Goal: Information Seeking & Learning: Check status

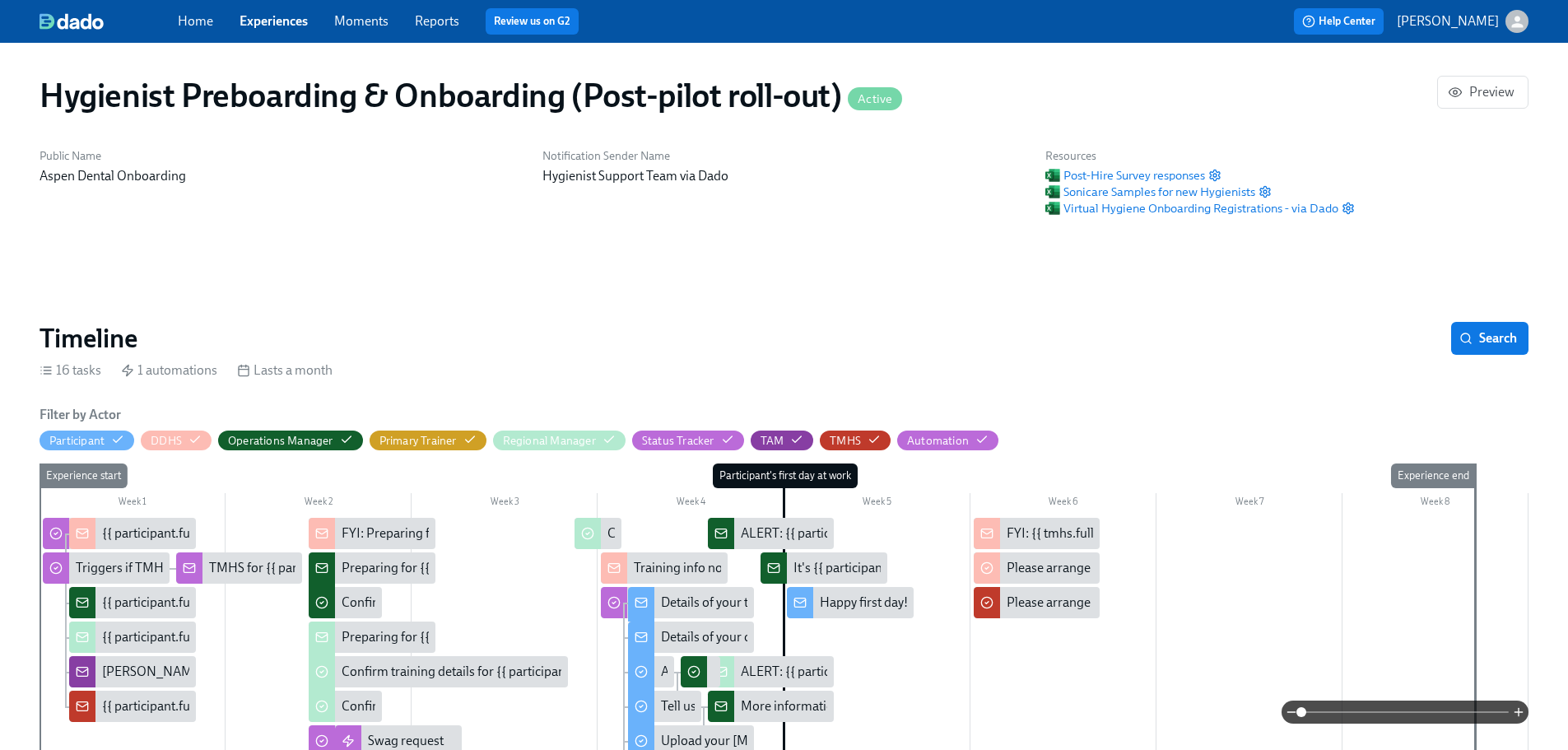
click at [1499, 25] on button "[PERSON_NAME]" at bounding box center [1462, 21] width 132 height 23
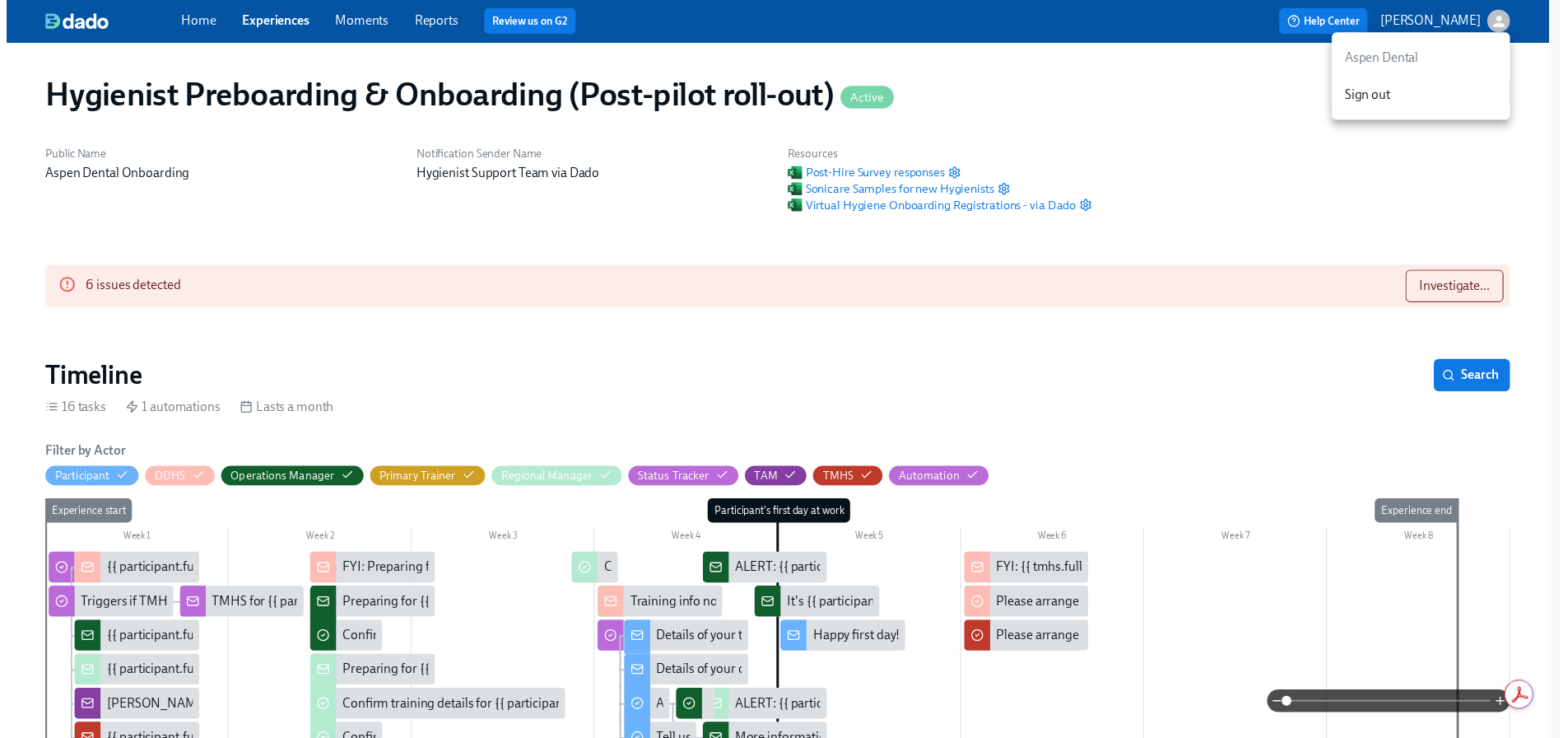
scroll to position [0, 14557]
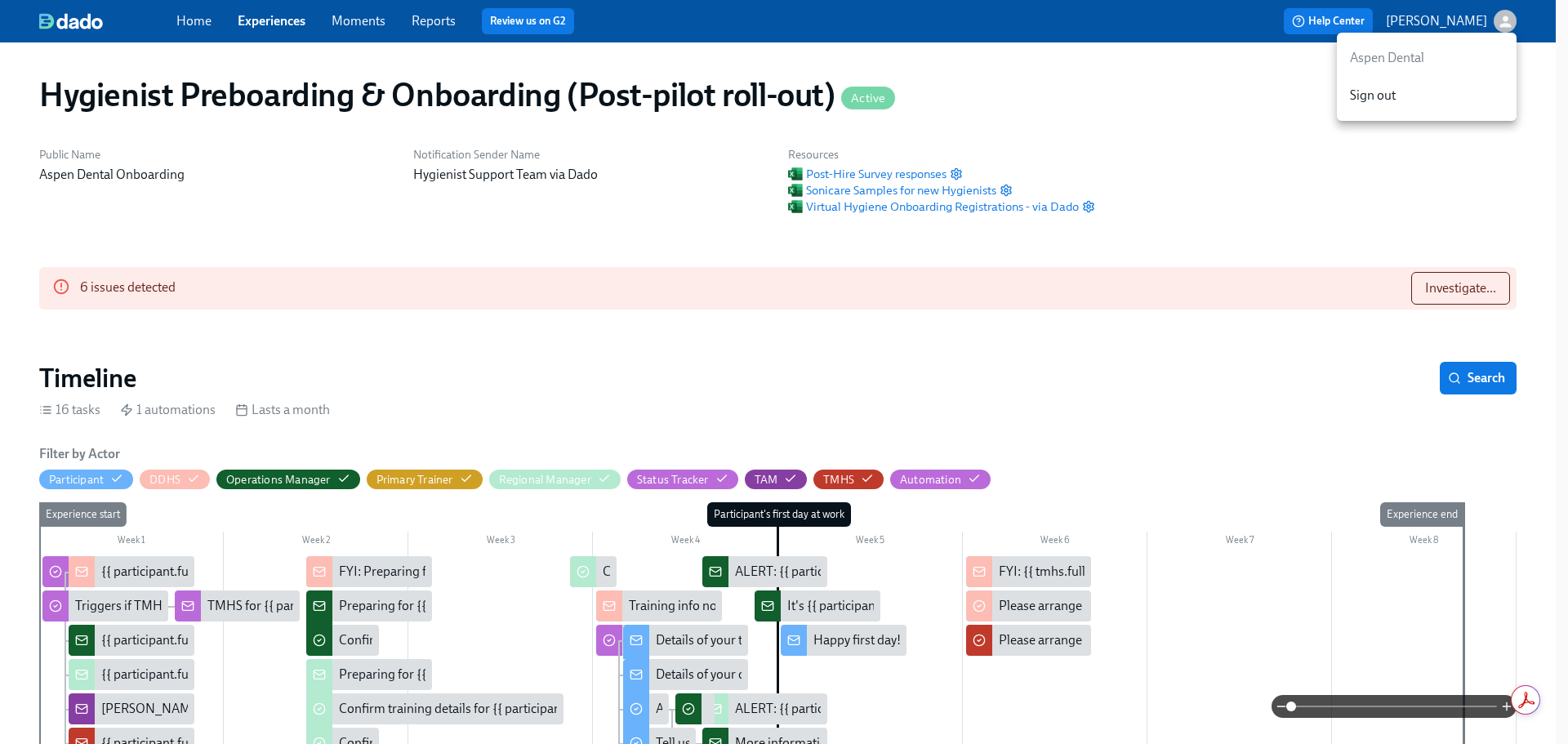
click at [1471, 279] on div at bounding box center [784, 372] width 1568 height 744
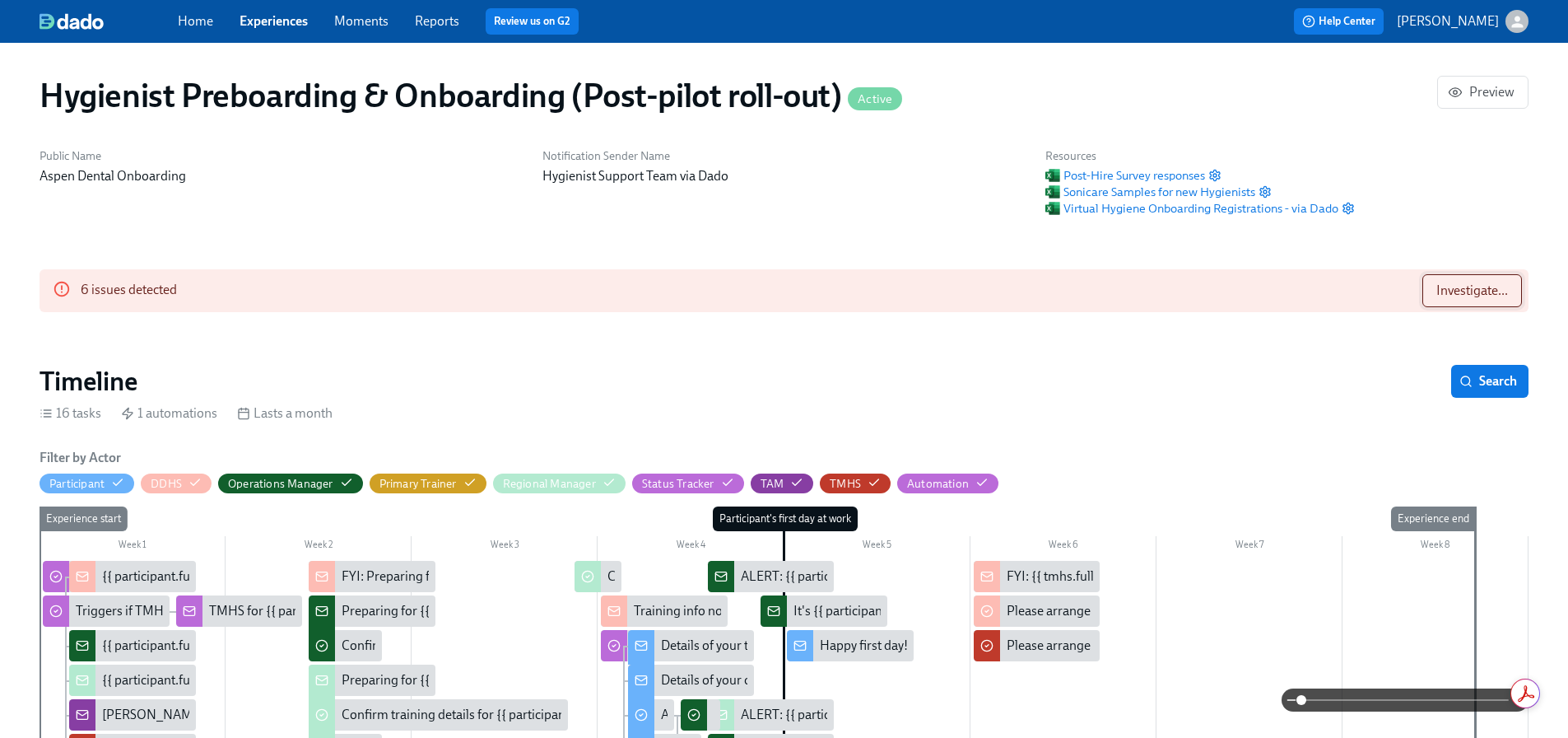
click at [1468, 291] on span "Investigate..." at bounding box center [1472, 291] width 72 height 17
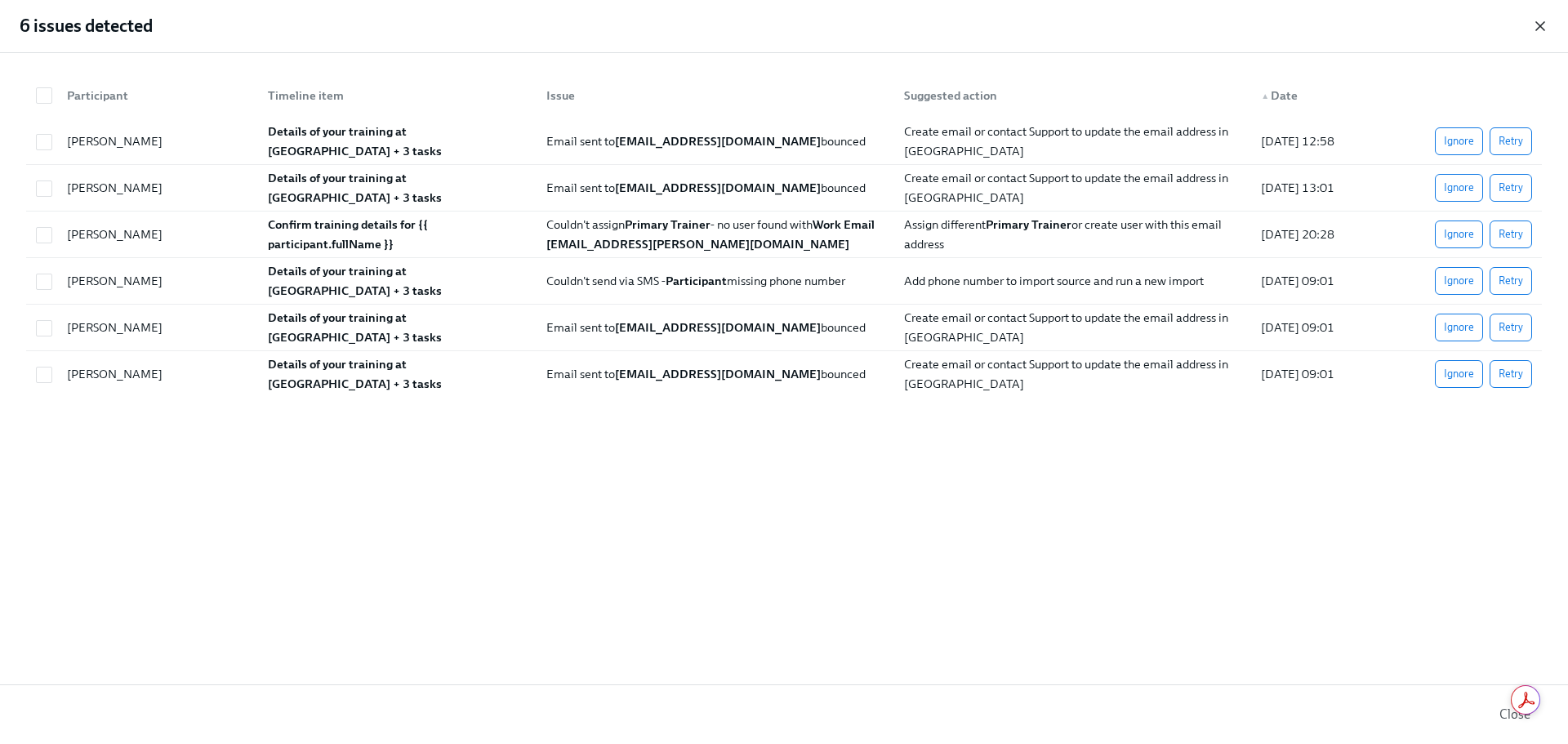
click at [1543, 26] on icon "button" at bounding box center [1541, 26] width 16 height 16
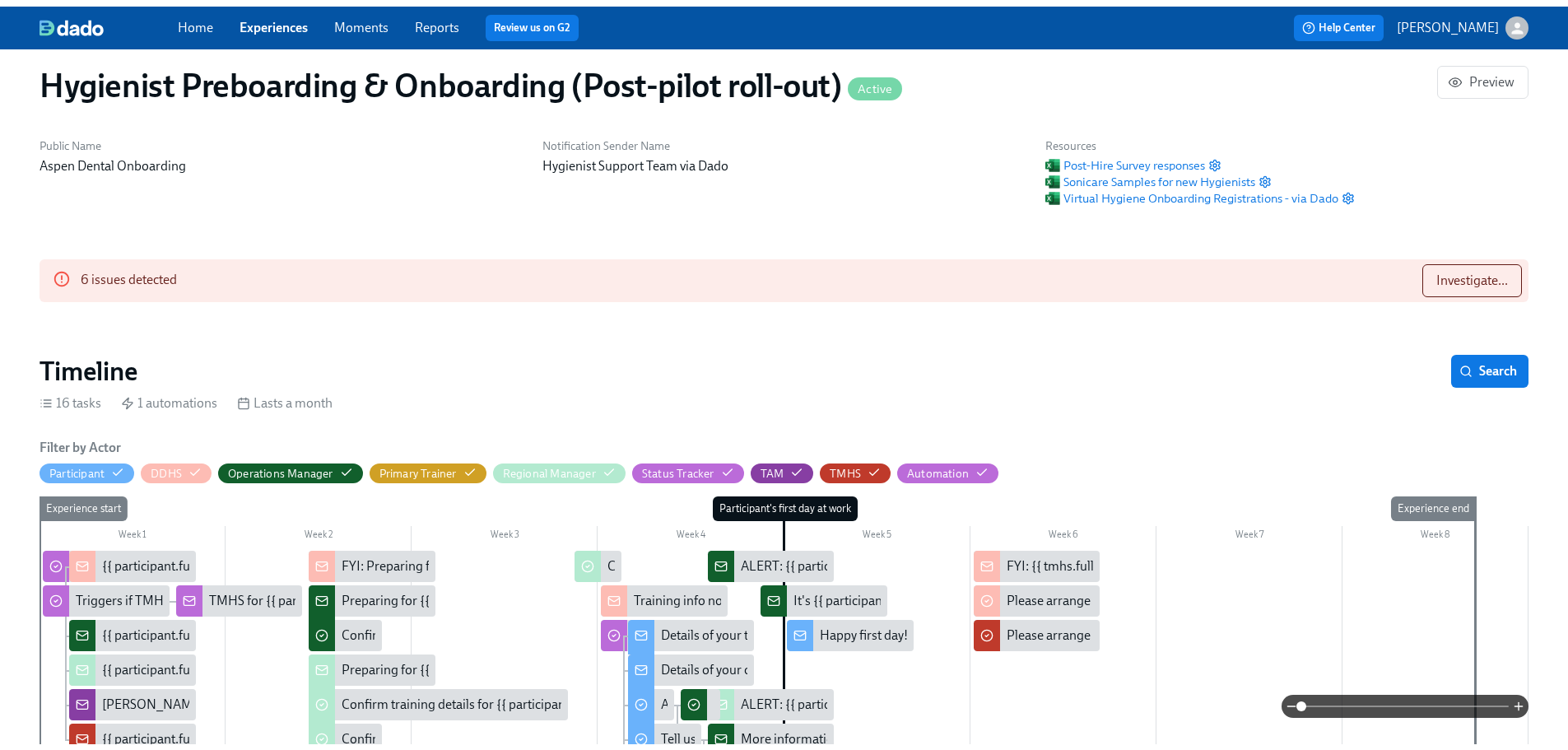
scroll to position [0, 0]
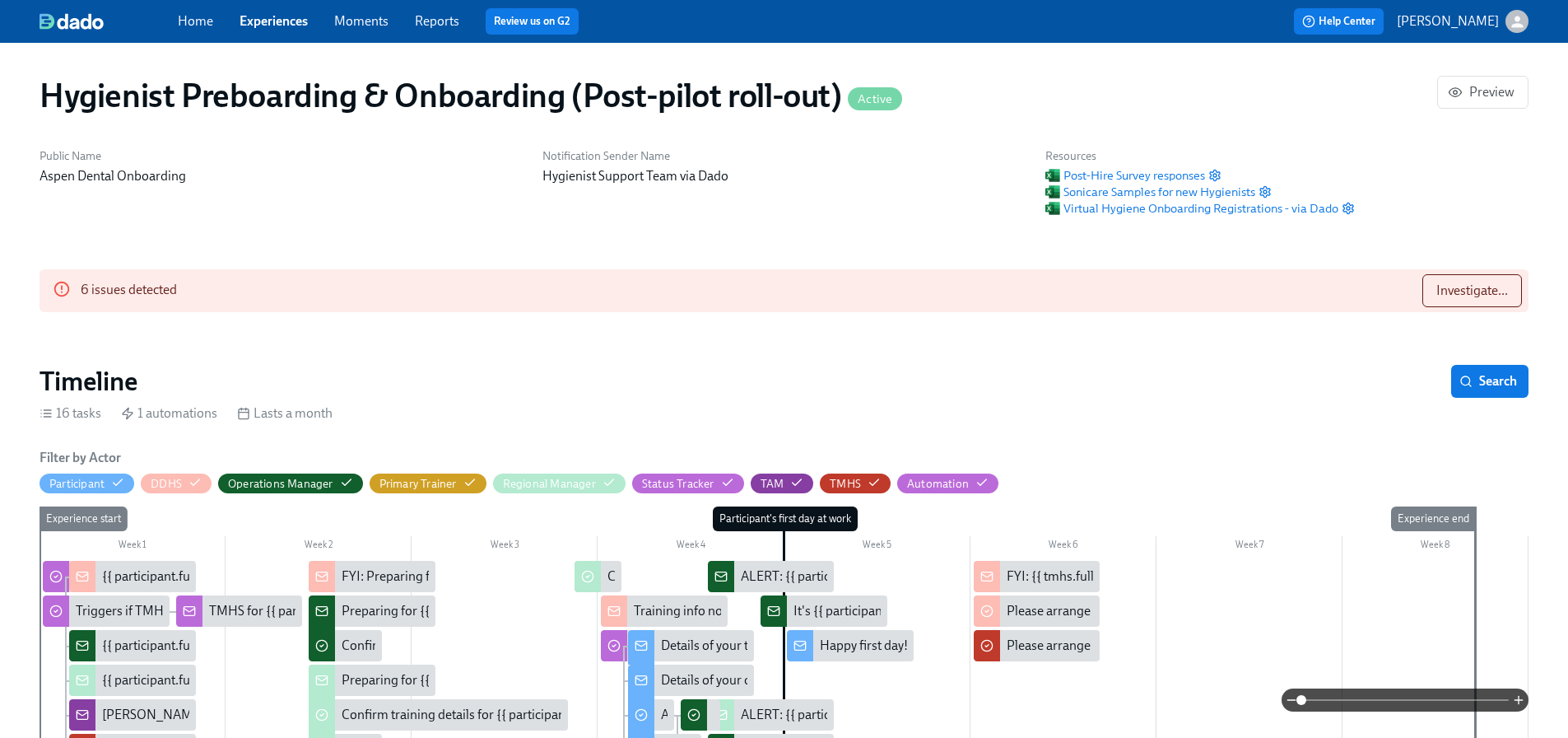
click at [1445, 26] on p "[PERSON_NAME]" at bounding box center [1447, 21] width 102 height 18
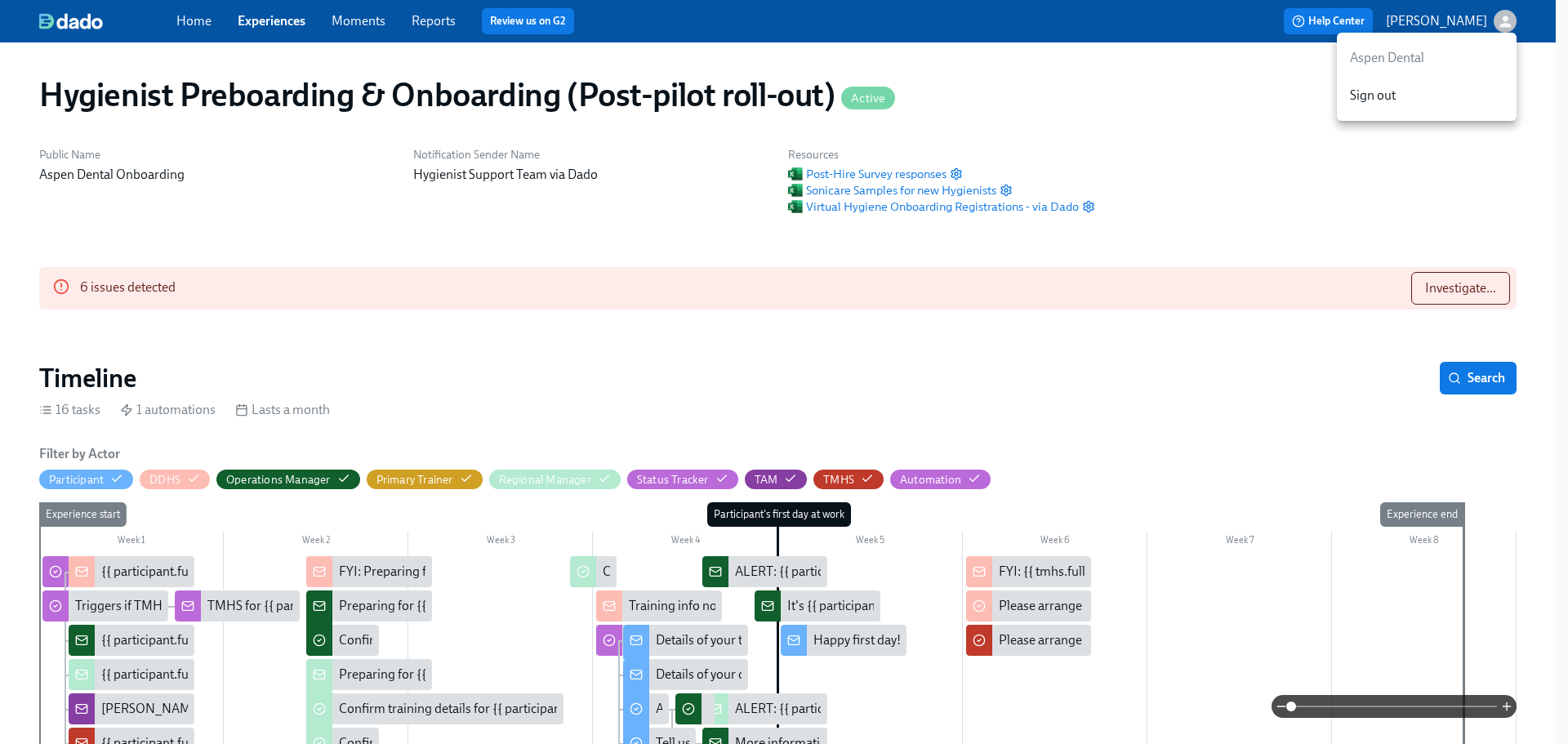
click at [1019, 112] on div at bounding box center [784, 372] width 1568 height 744
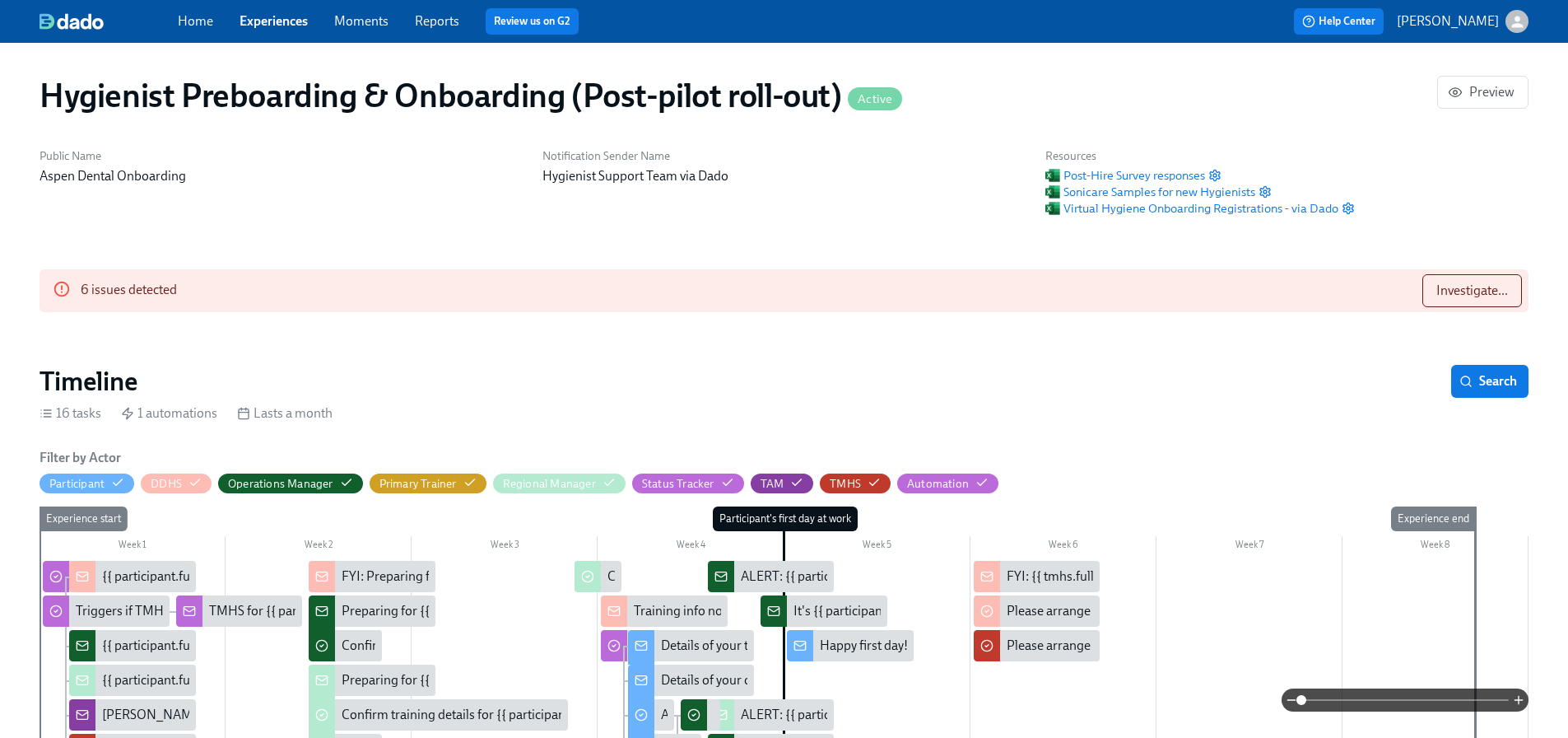
click at [197, 21] on link "Home" at bounding box center [195, 20] width 36 height 16
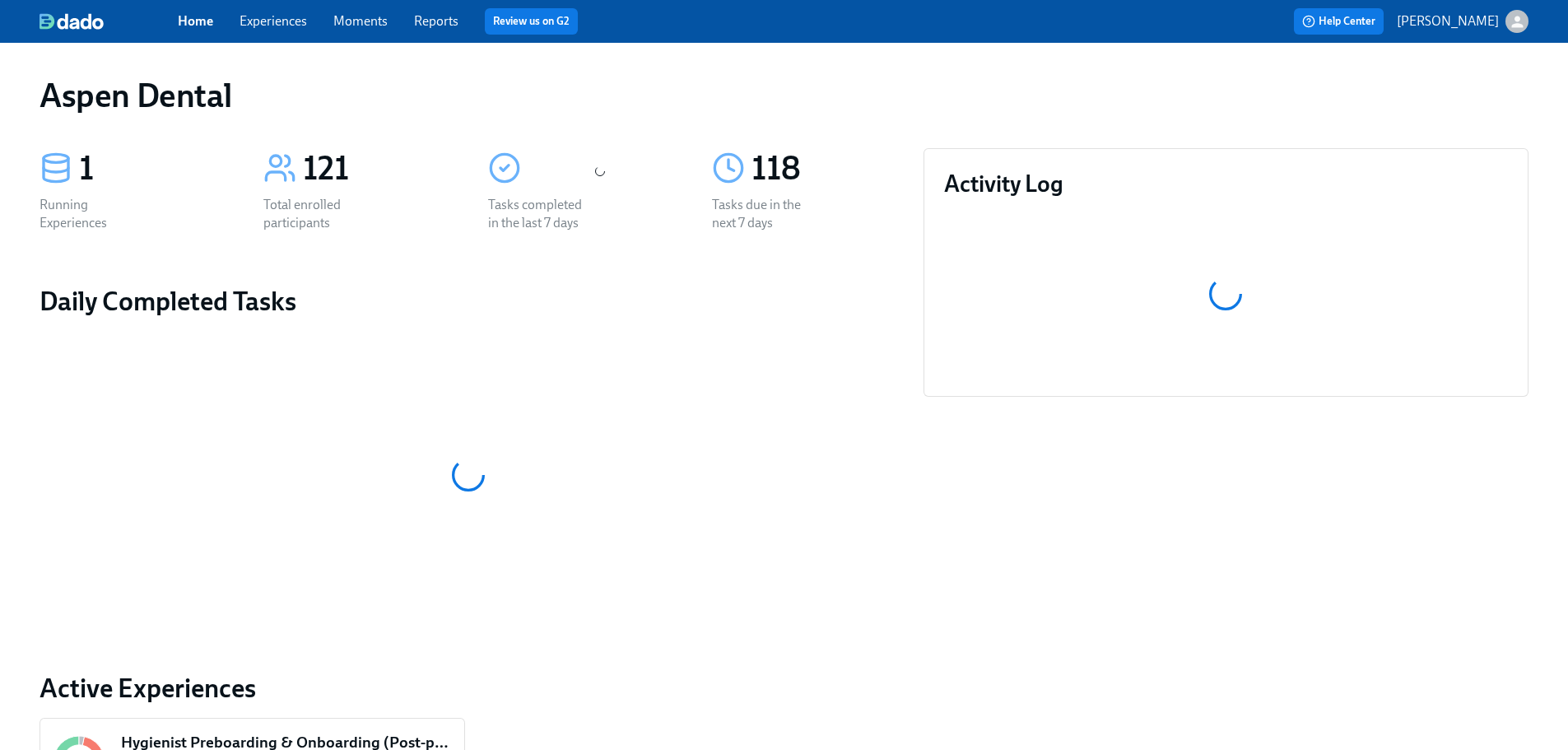
click at [1508, 22] on icon "button" at bounding box center [1517, 21] width 17 height 17
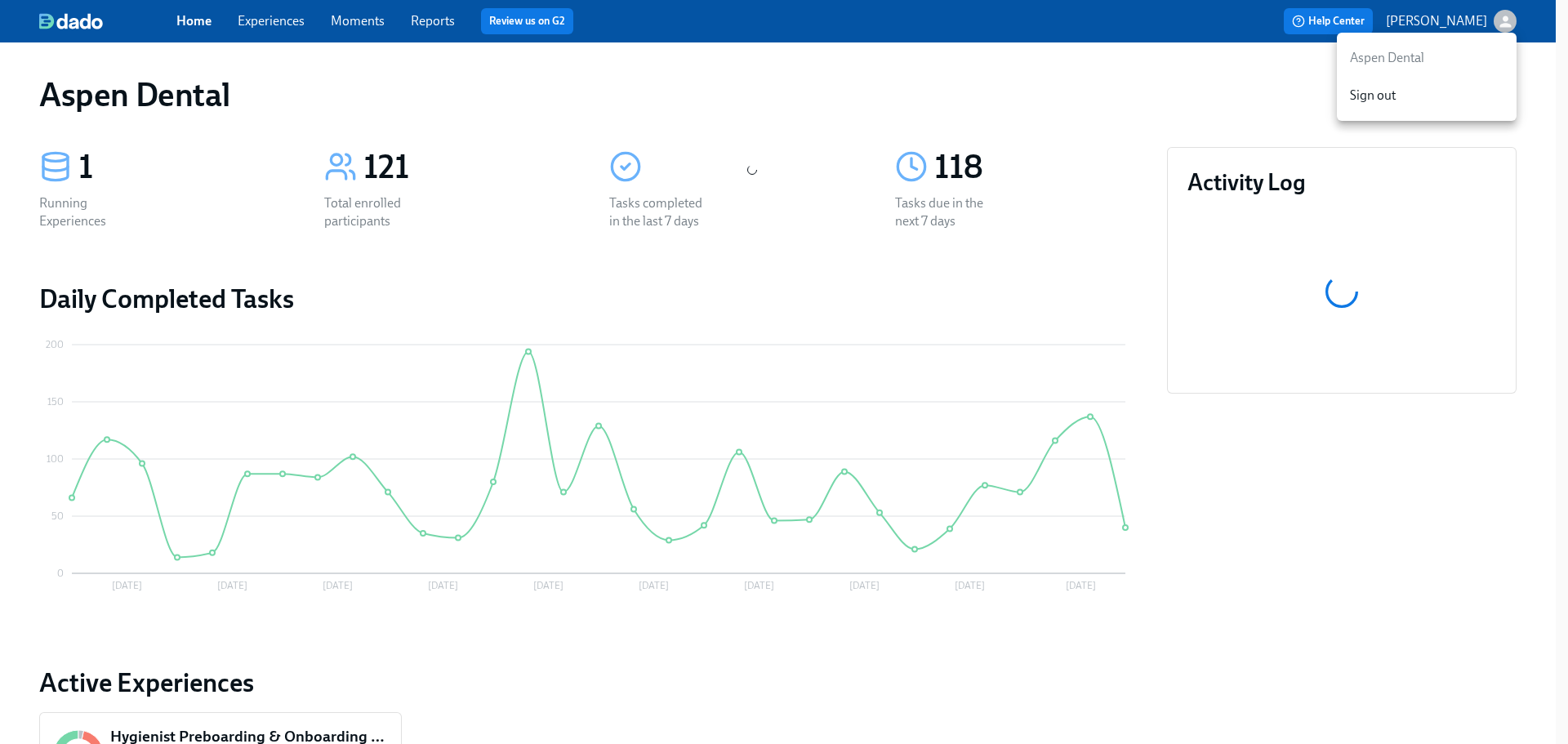
click at [884, 37] on div at bounding box center [784, 372] width 1568 height 744
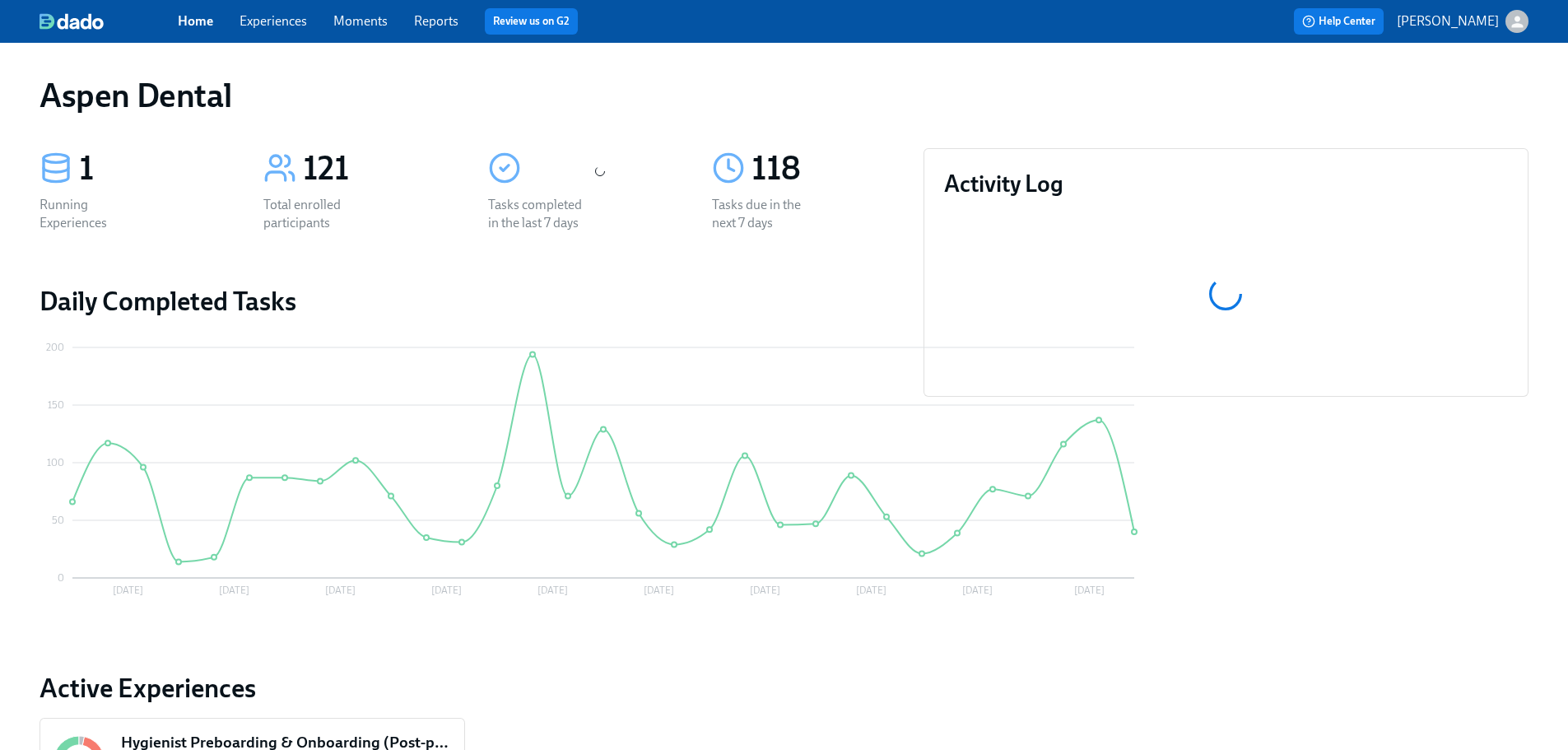
click at [190, 20] on link "Home" at bounding box center [195, 20] width 36 height 16
click at [268, 21] on link "Experiences" at bounding box center [273, 20] width 68 height 16
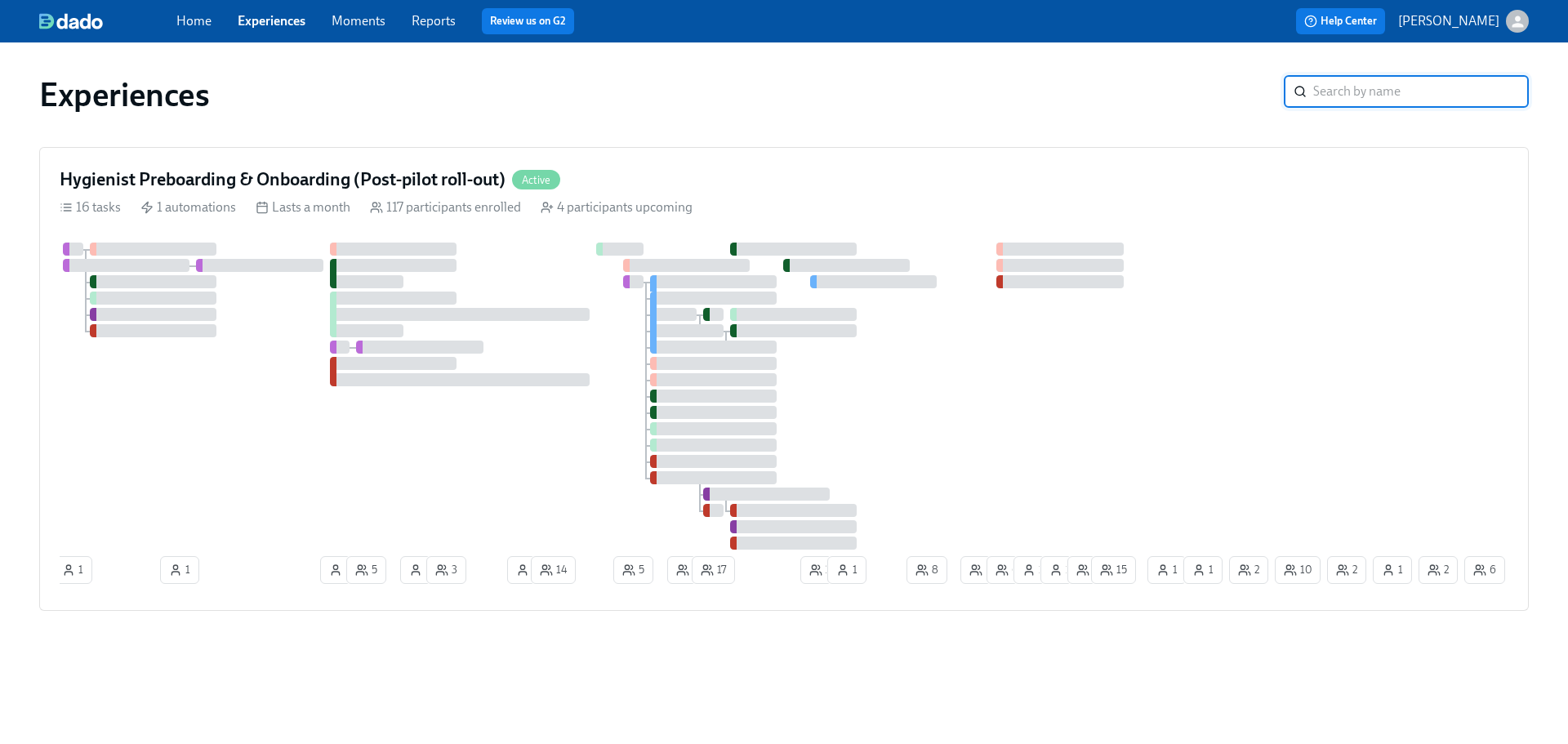
click at [354, 18] on link "Moments" at bounding box center [358, 20] width 54 height 15
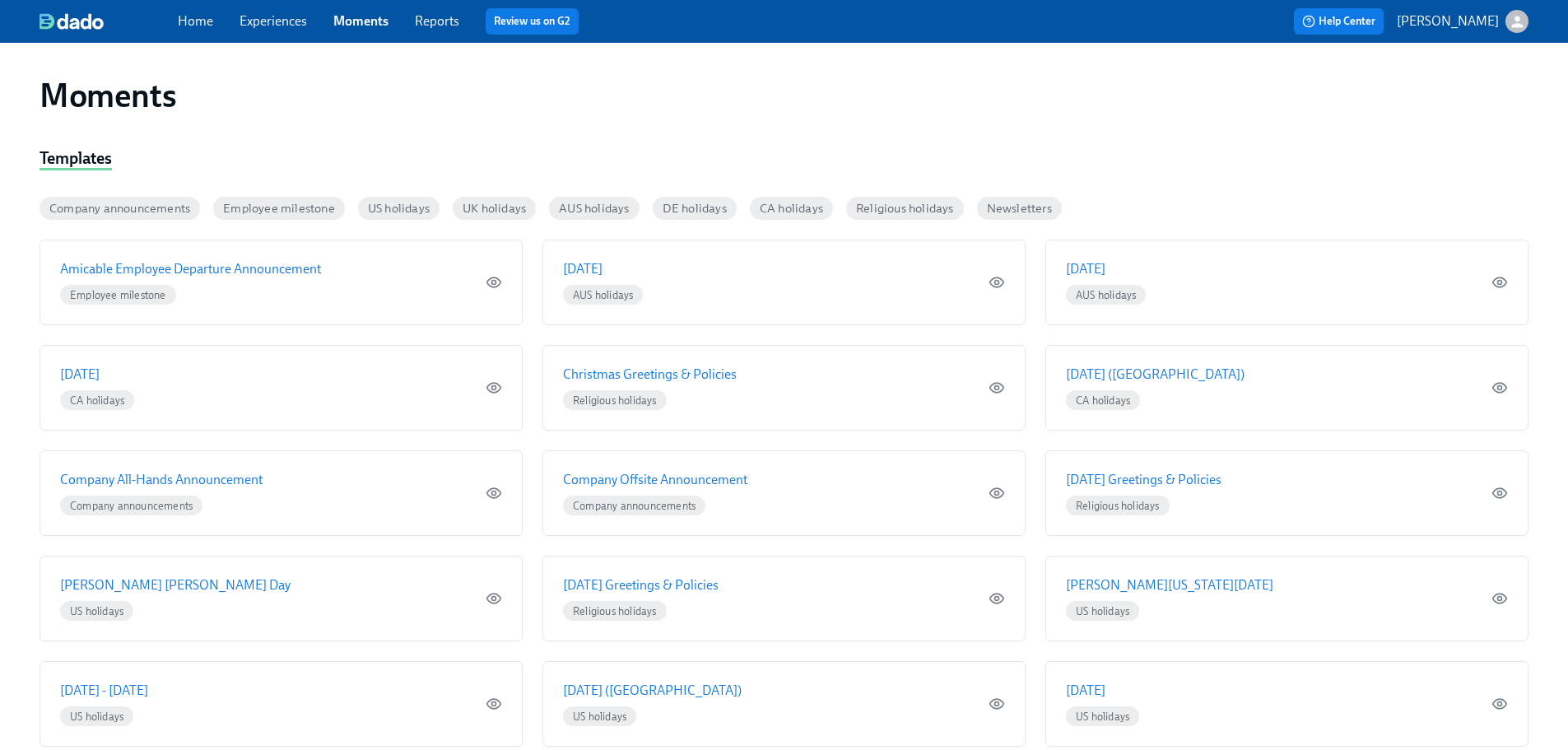
click at [203, 8] on div "Home Experiences Moments Reports Review us on G2" at bounding box center [516, 21] width 675 height 27
click at [196, 15] on link "Home" at bounding box center [195, 20] width 36 height 16
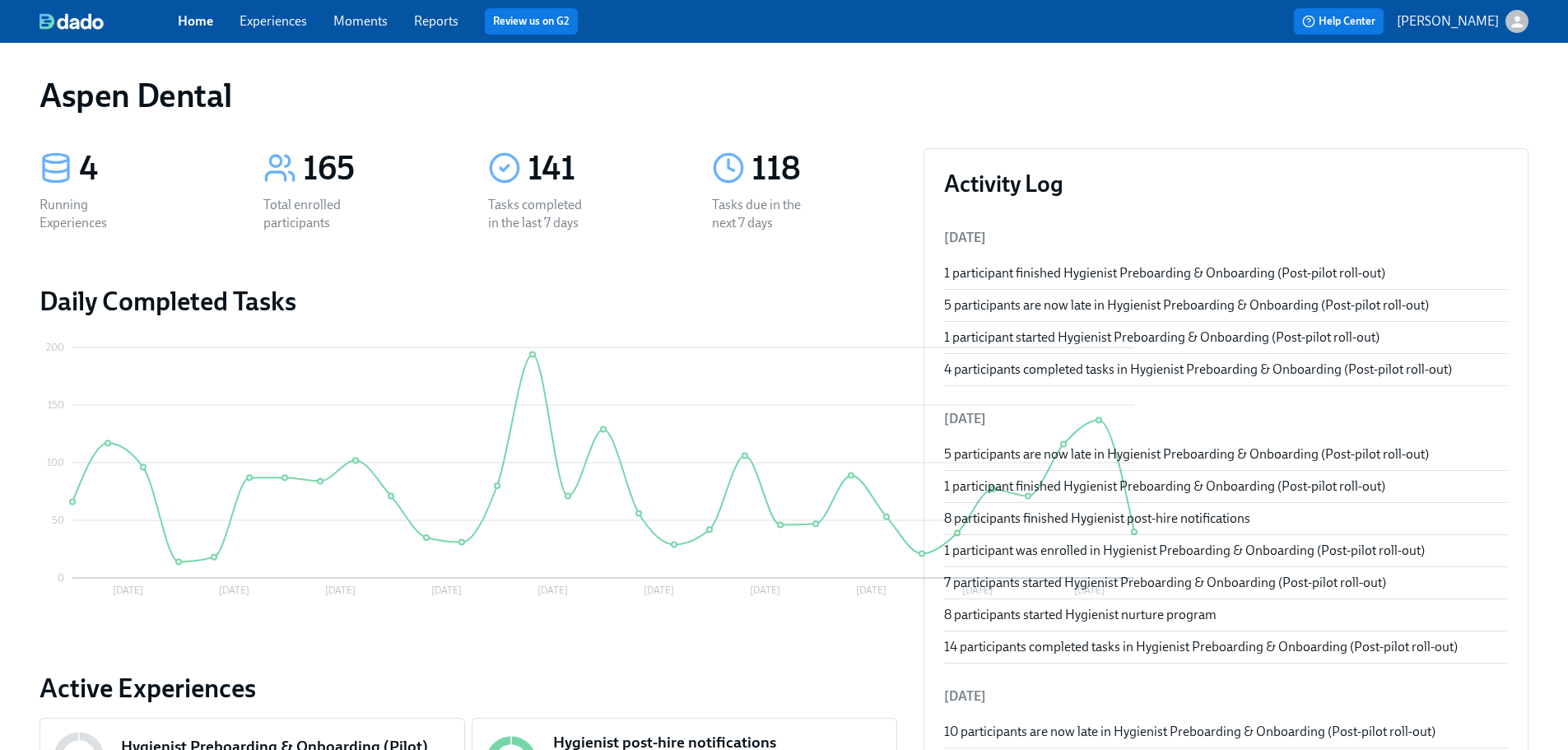
click at [196, 20] on link "Home" at bounding box center [195, 20] width 36 height 16
click at [1494, 26] on p "[PERSON_NAME]" at bounding box center [1447, 21] width 102 height 18
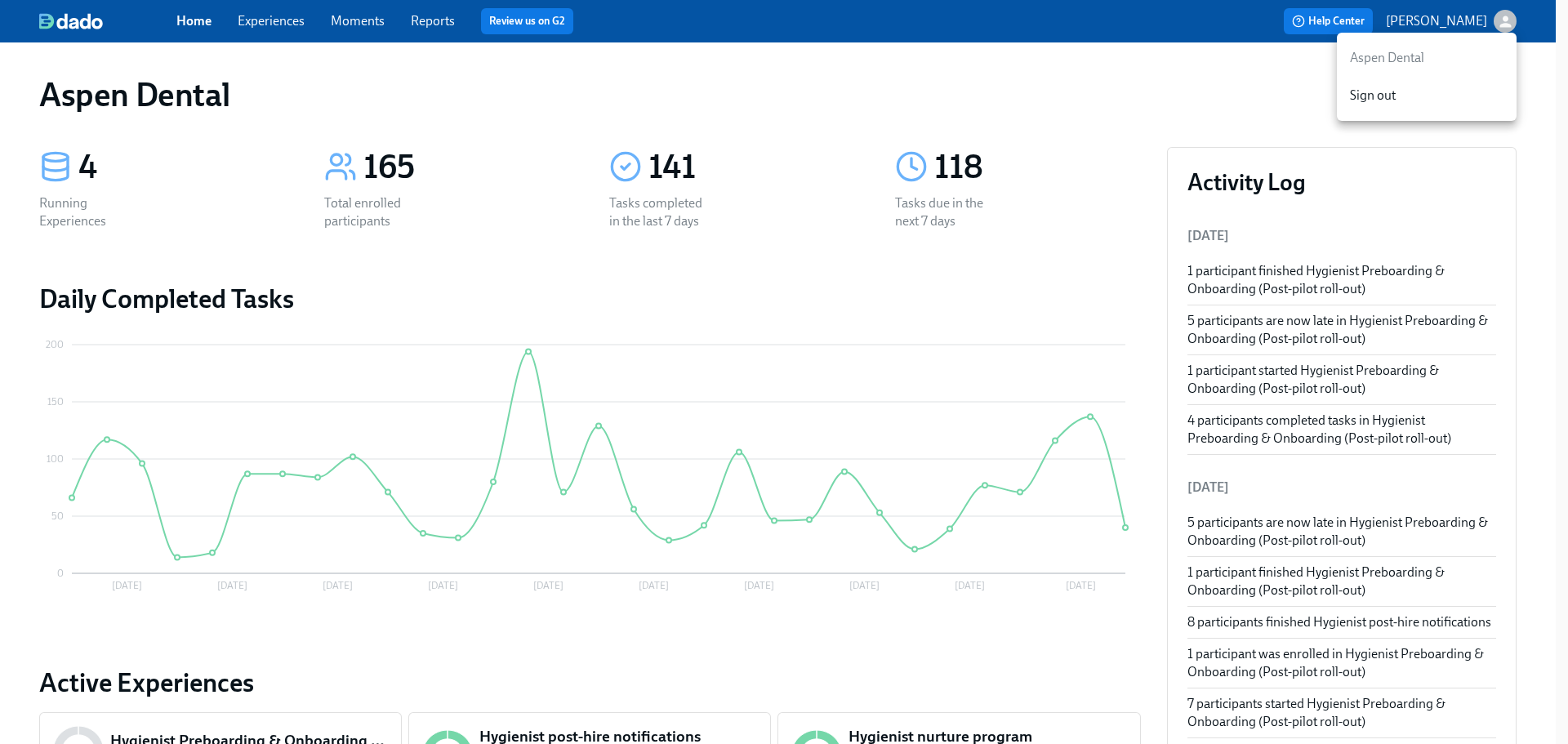
click at [1468, 21] on div at bounding box center [784, 372] width 1568 height 744
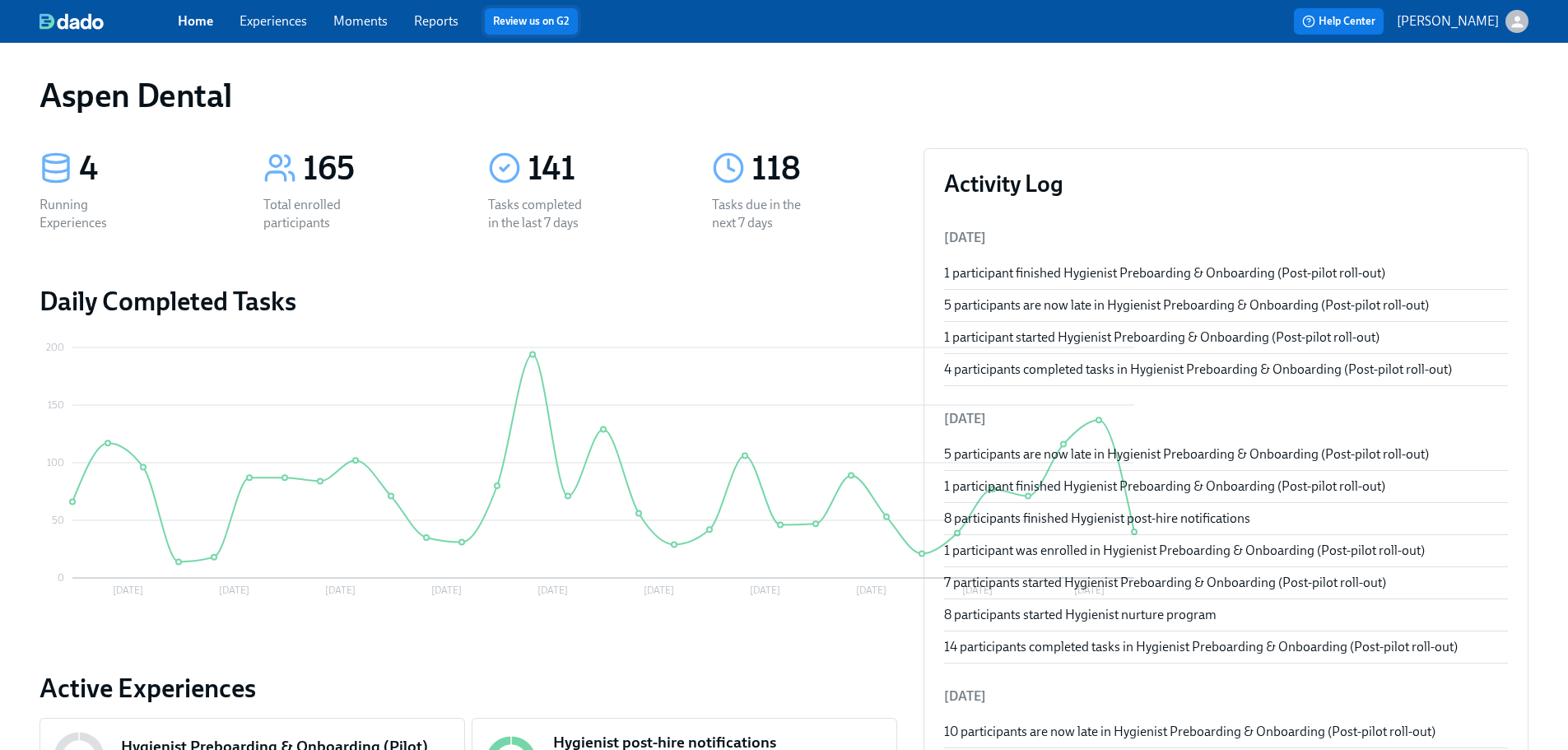
click at [516, 27] on link "Review us on G2" at bounding box center [530, 21] width 76 height 17
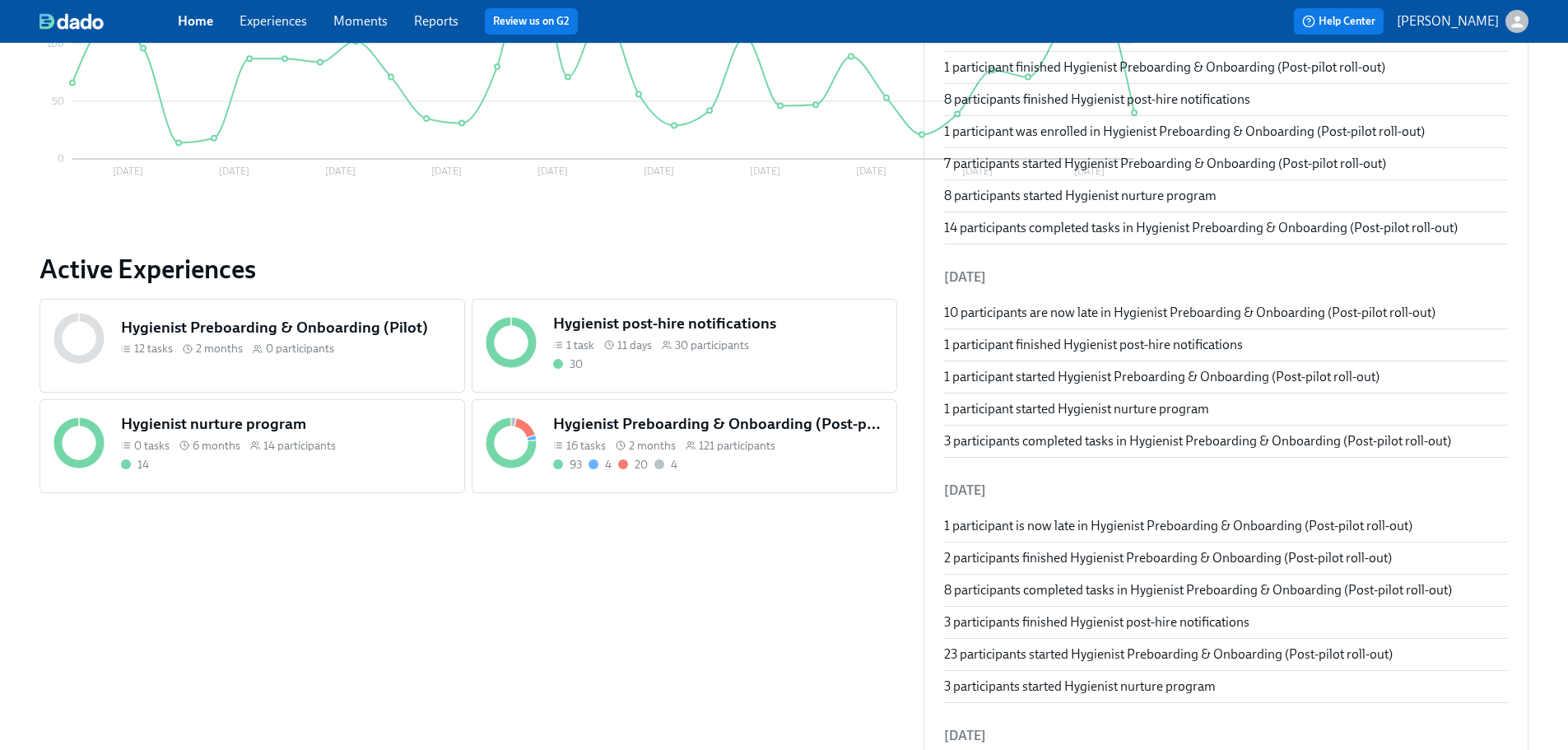
scroll to position [411, 0]
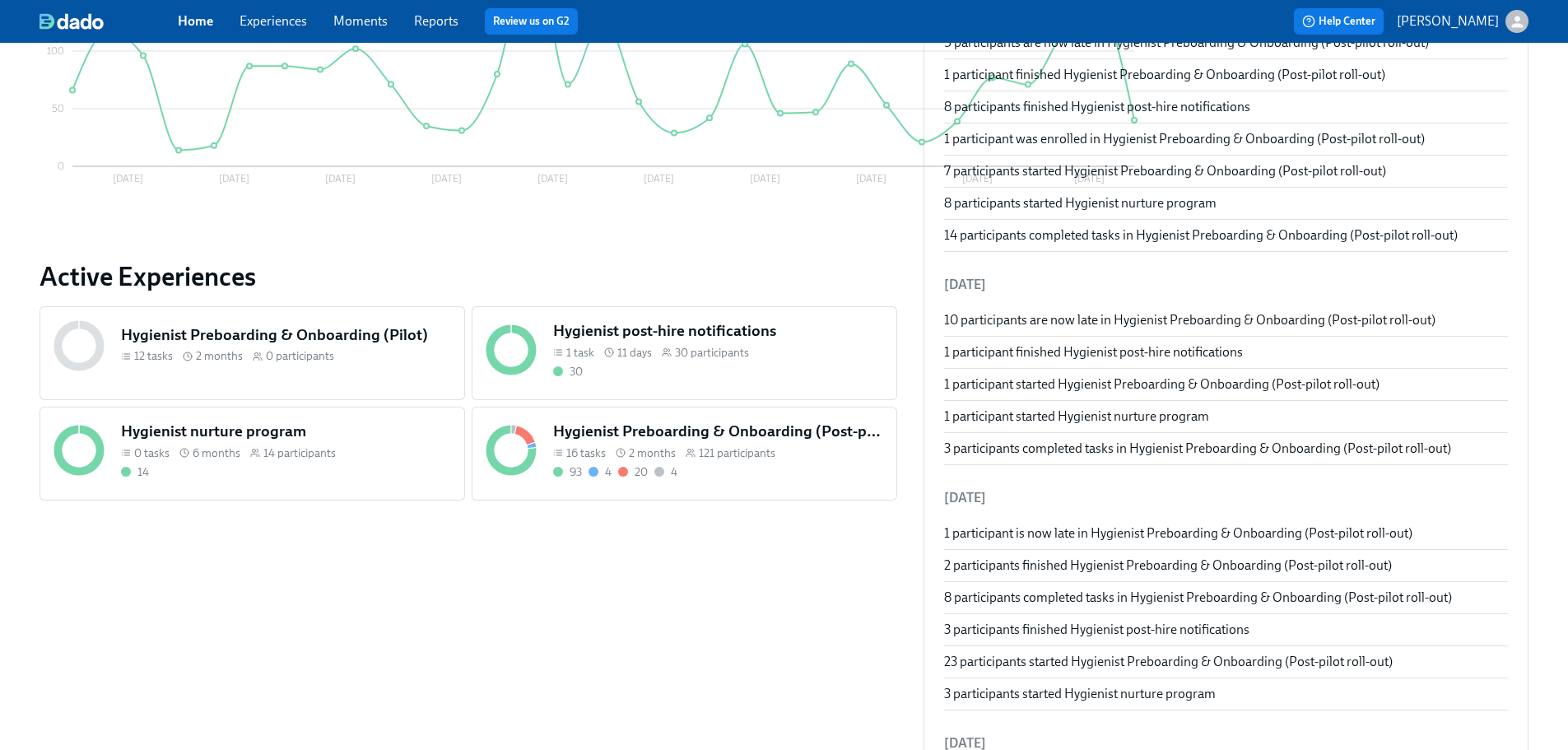
click at [189, 27] on link "Home" at bounding box center [195, 20] width 36 height 16
click at [1469, 17] on p "[PERSON_NAME]" at bounding box center [1447, 21] width 102 height 18
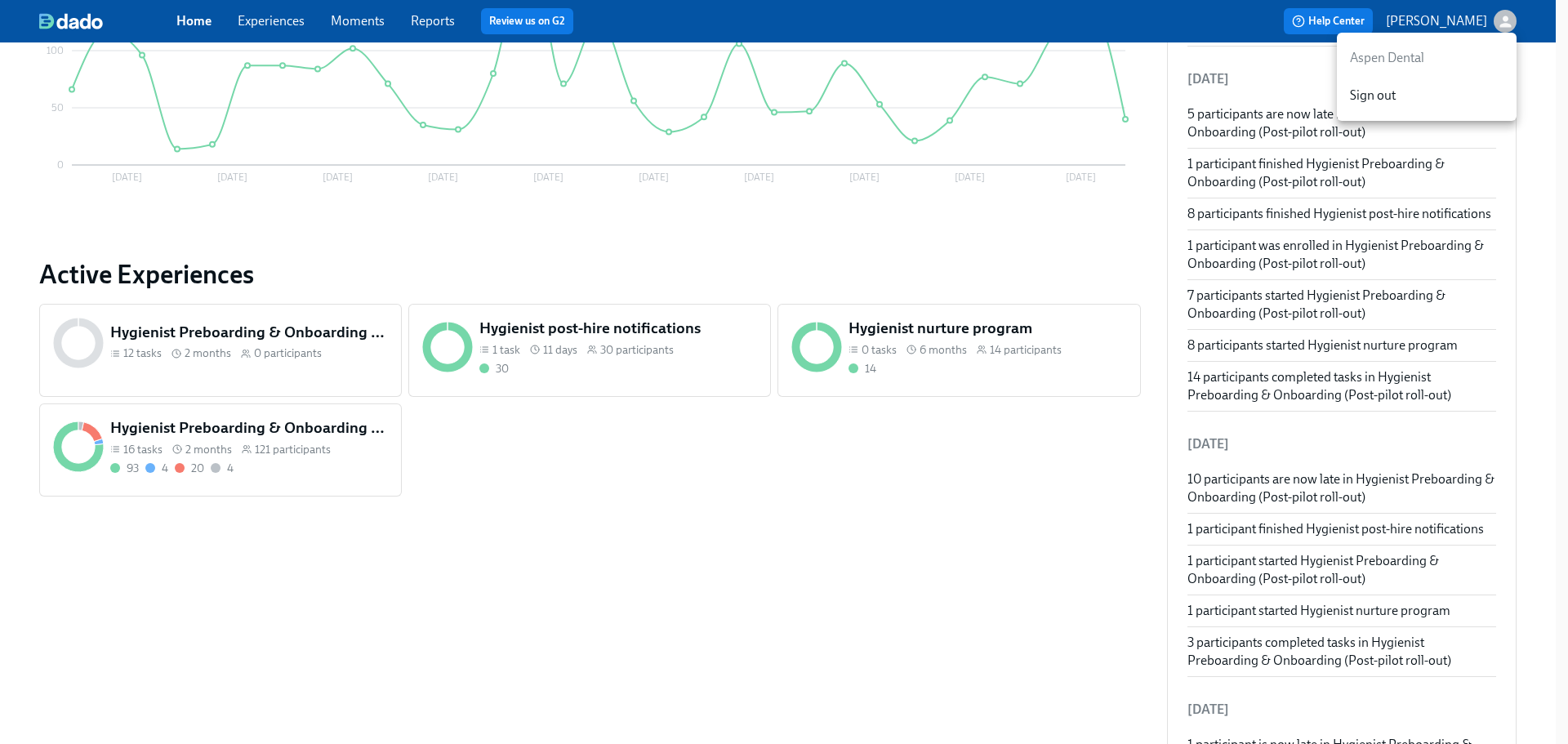
click at [1091, 283] on div at bounding box center [784, 372] width 1568 height 744
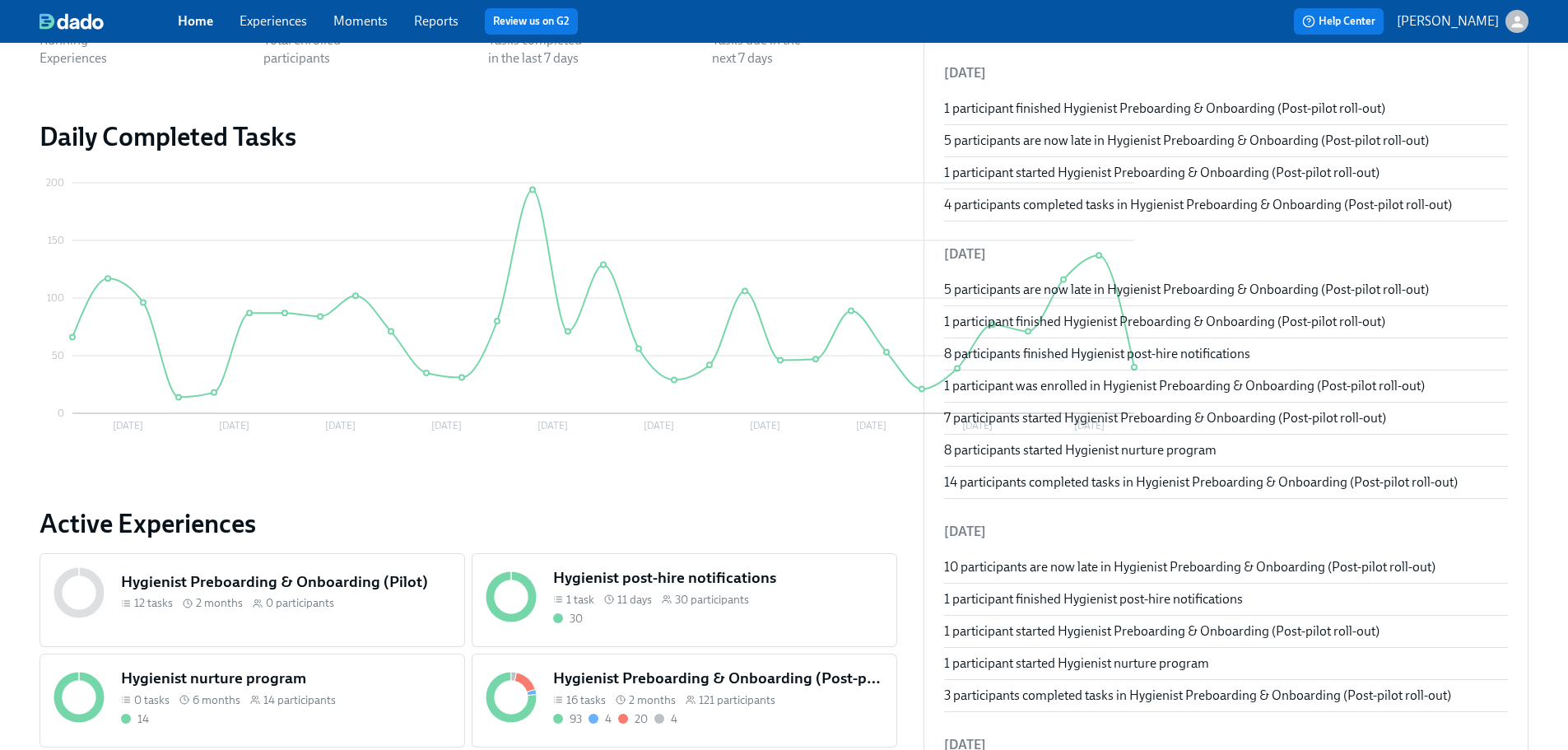
scroll to position [0, 0]
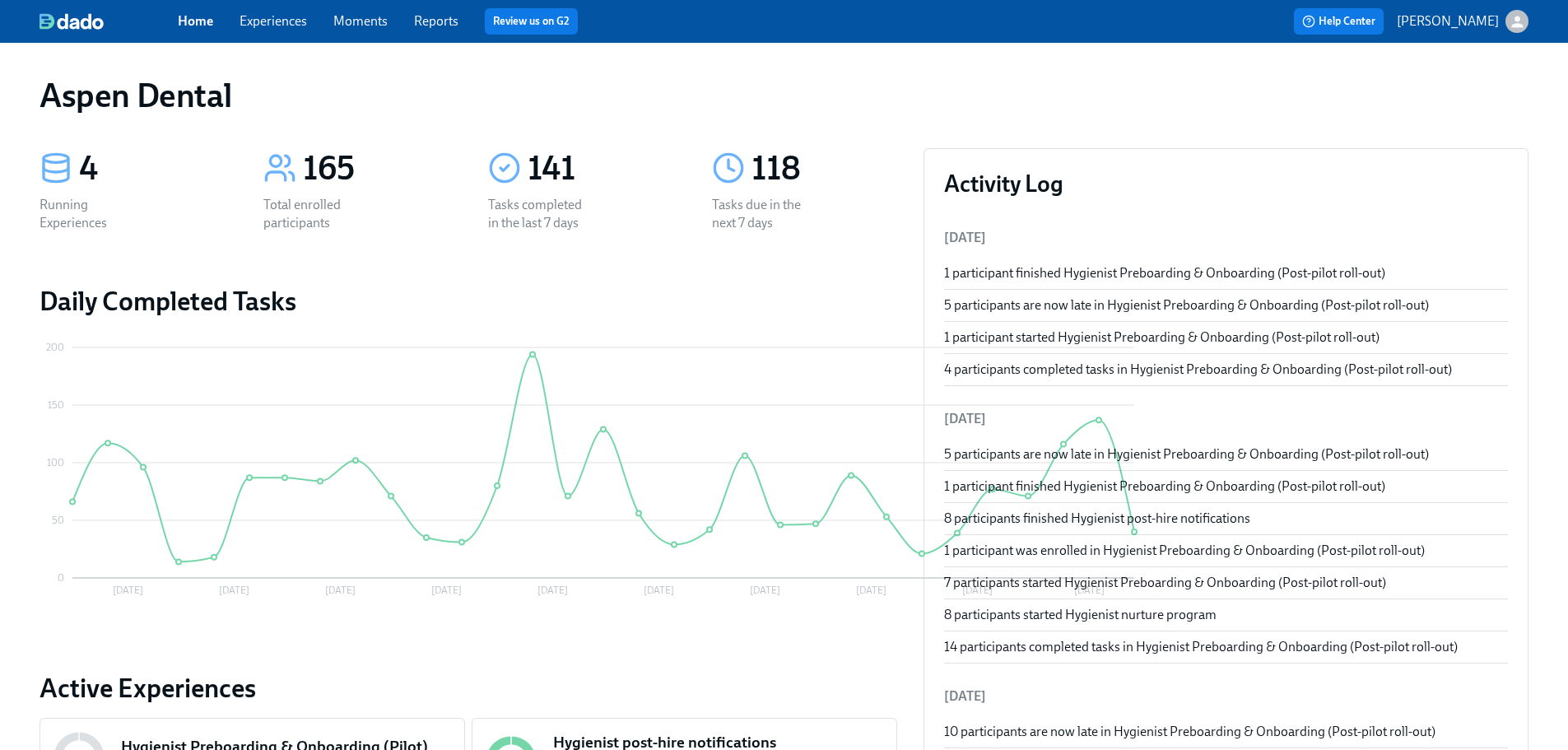
click at [265, 20] on link "Experiences" at bounding box center [273, 20] width 68 height 16
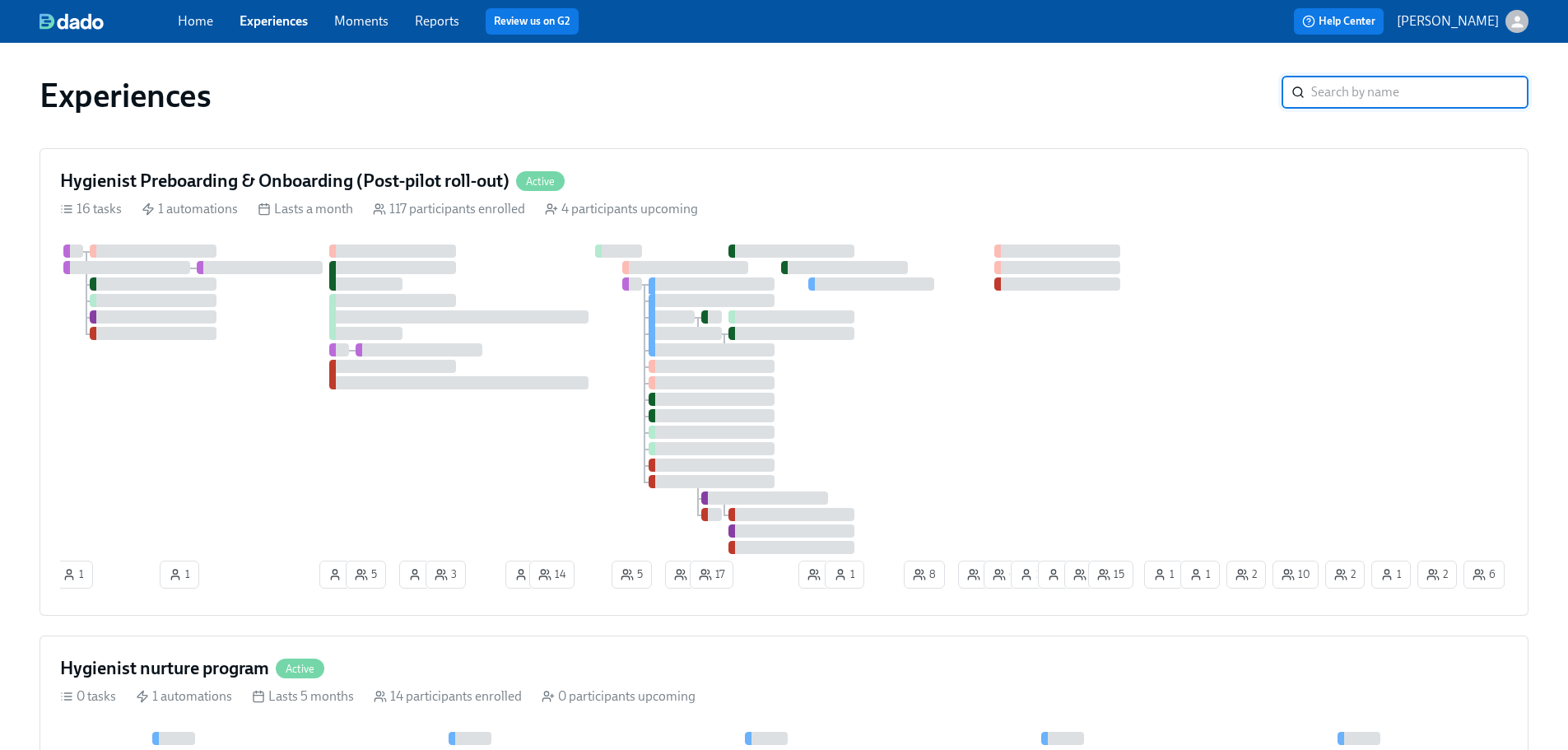
click at [196, 20] on link "Home" at bounding box center [195, 20] width 36 height 16
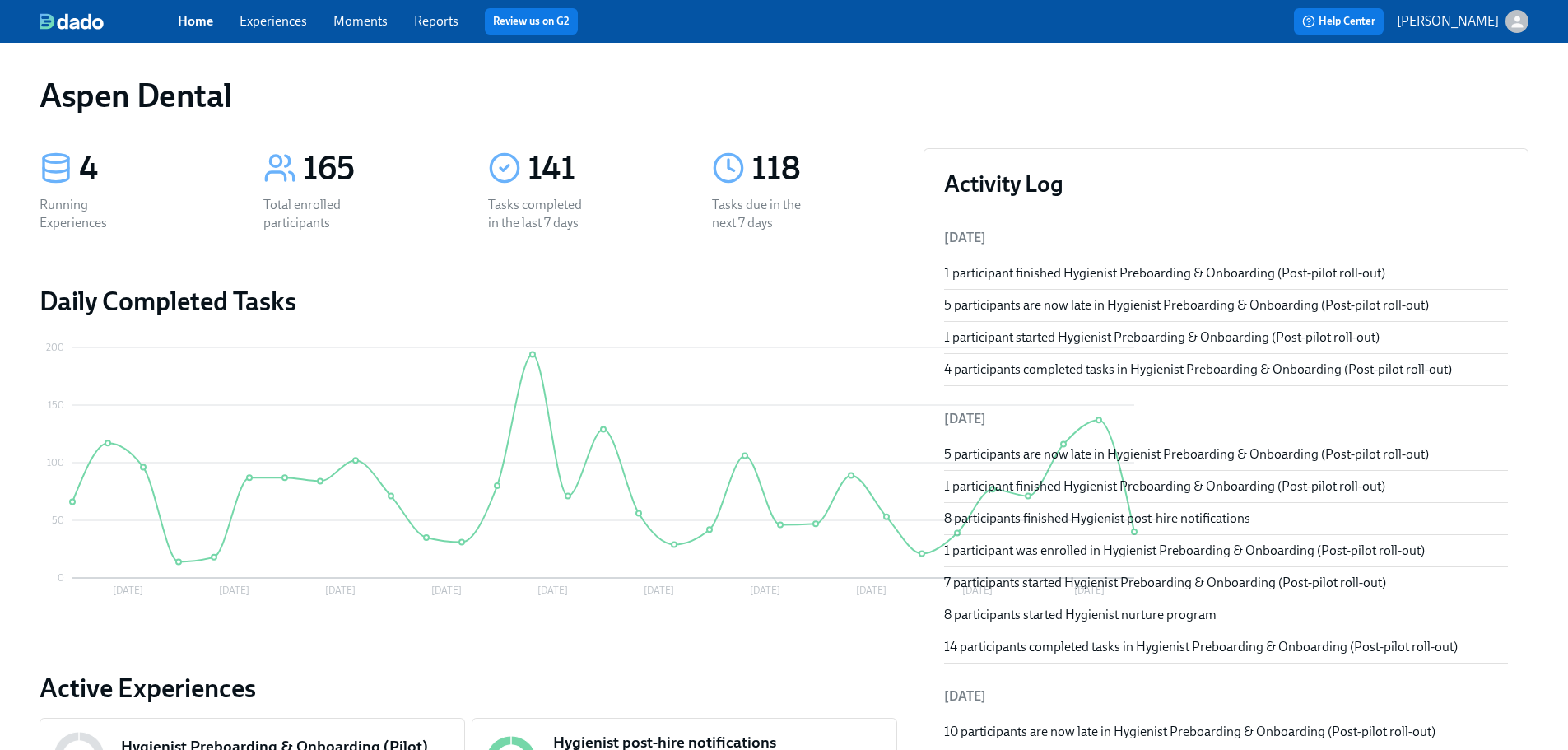
click at [272, 23] on link "Experiences" at bounding box center [273, 20] width 68 height 16
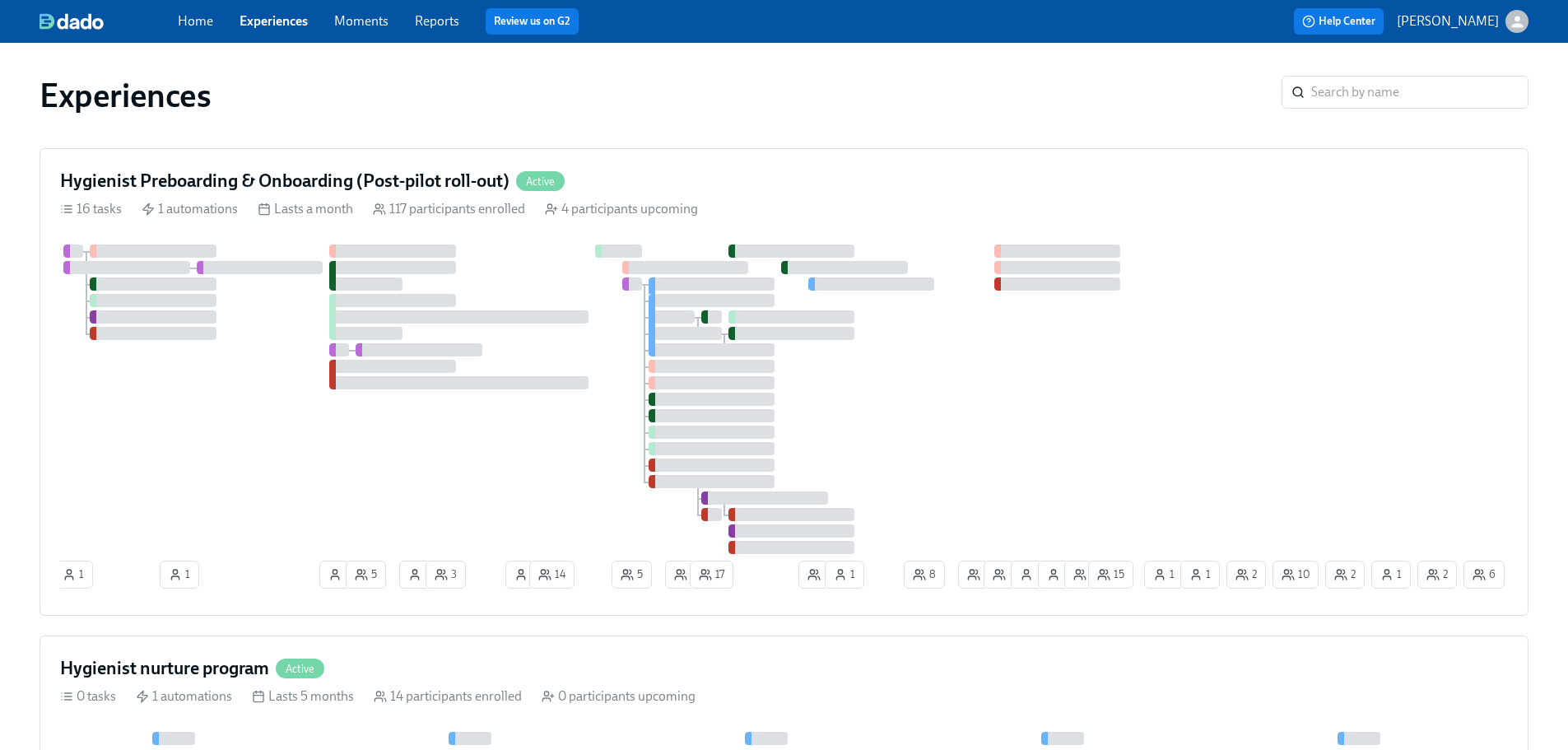
click at [363, 25] on link "Moments" at bounding box center [361, 20] width 54 height 16
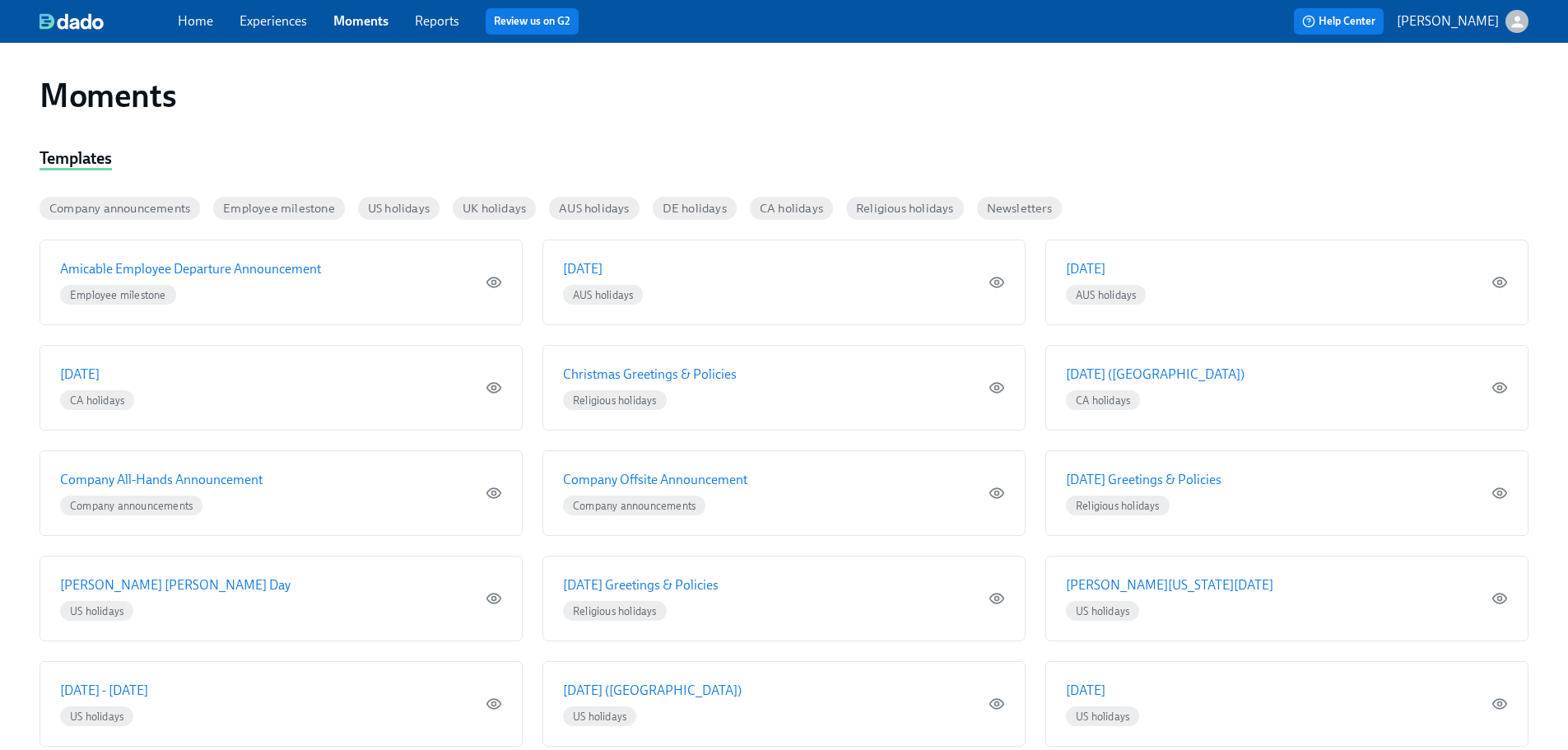
click at [434, 22] on link "Reports" at bounding box center [437, 20] width 44 height 16
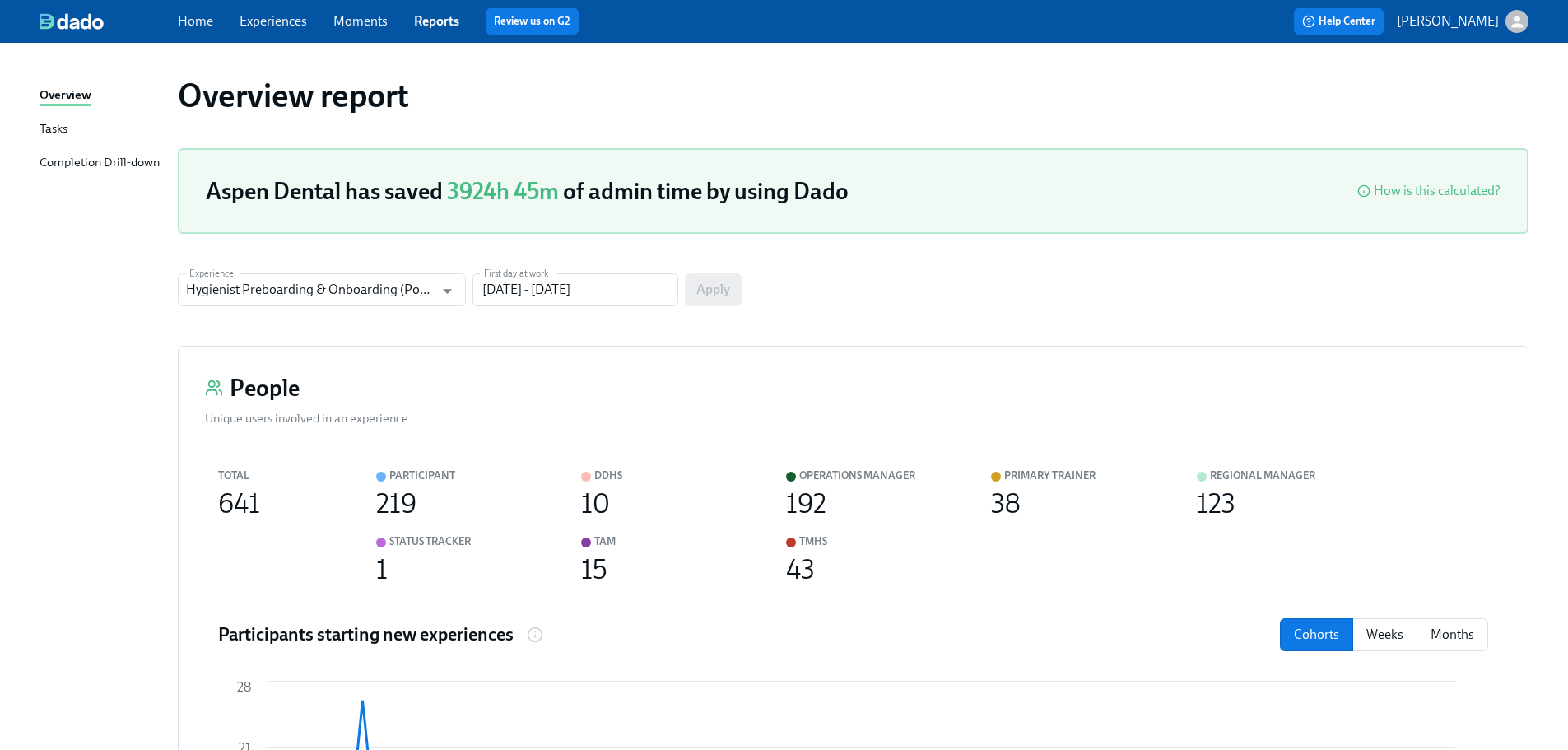
click at [76, 129] on link "Tasks" at bounding box center [102, 129] width 125 height 20
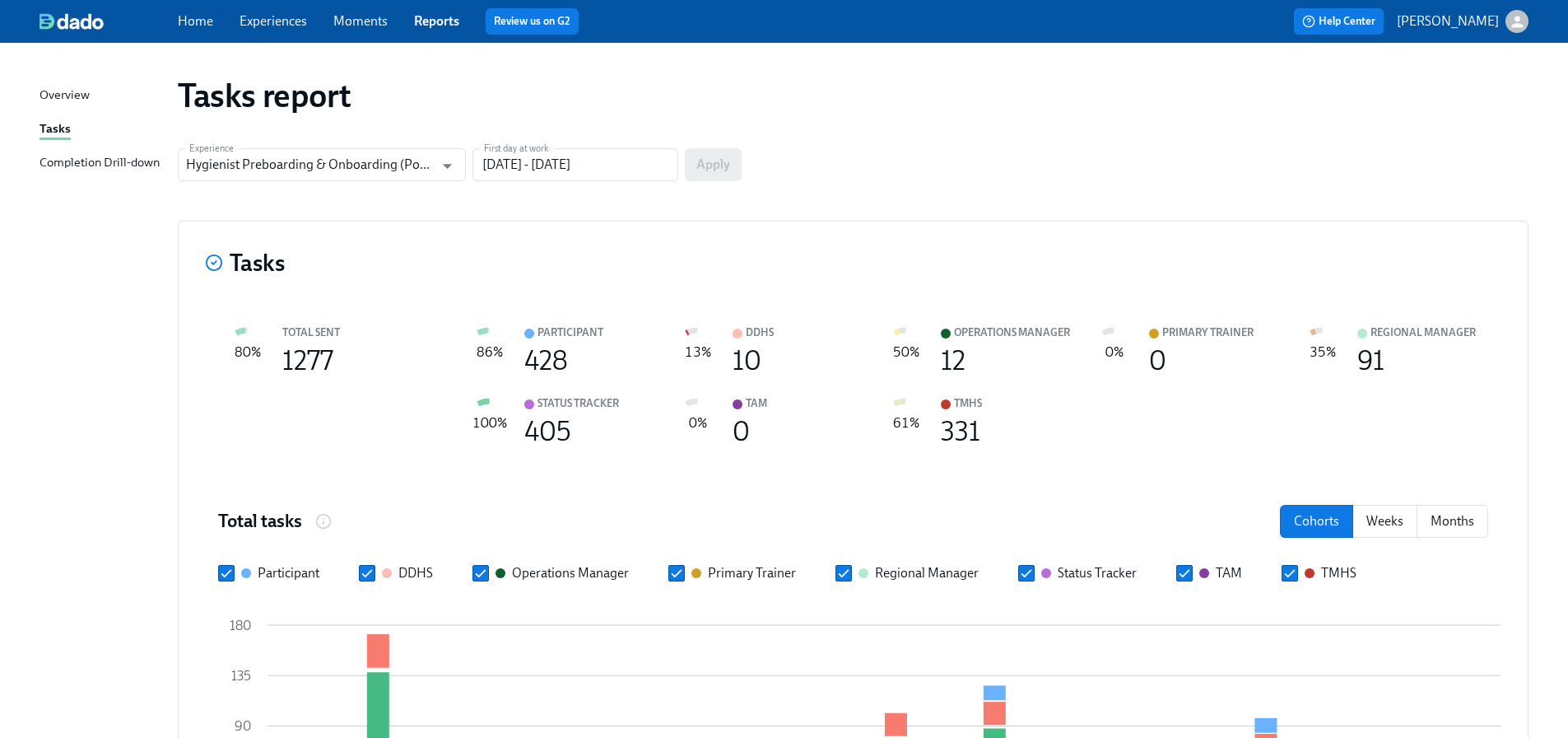
click at [86, 157] on div "Completion Drill-down" at bounding box center [99, 163] width 120 height 20
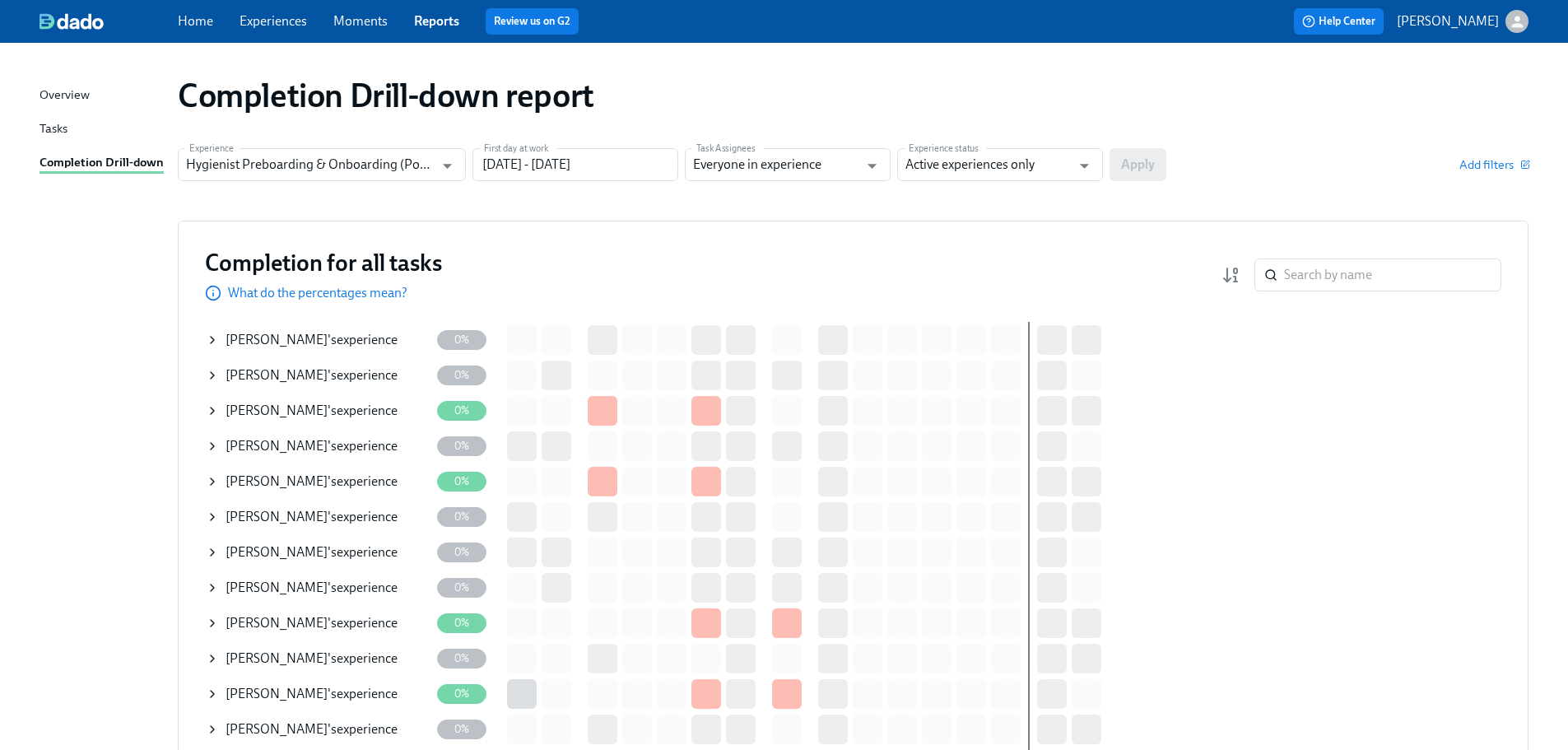
click at [83, 92] on div "Overview" at bounding box center [64, 95] width 50 height 20
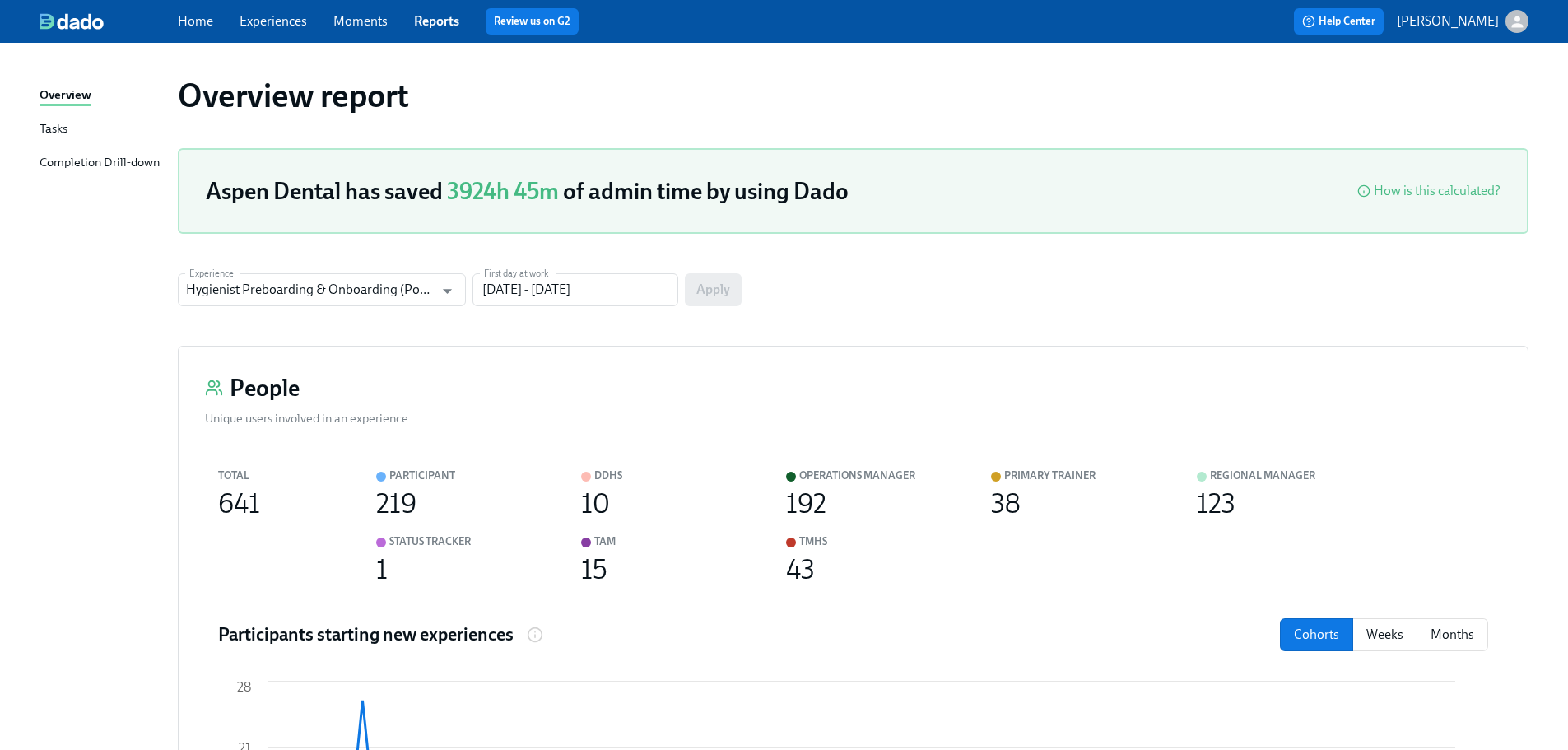
click at [188, 20] on link "Home" at bounding box center [195, 20] width 36 height 16
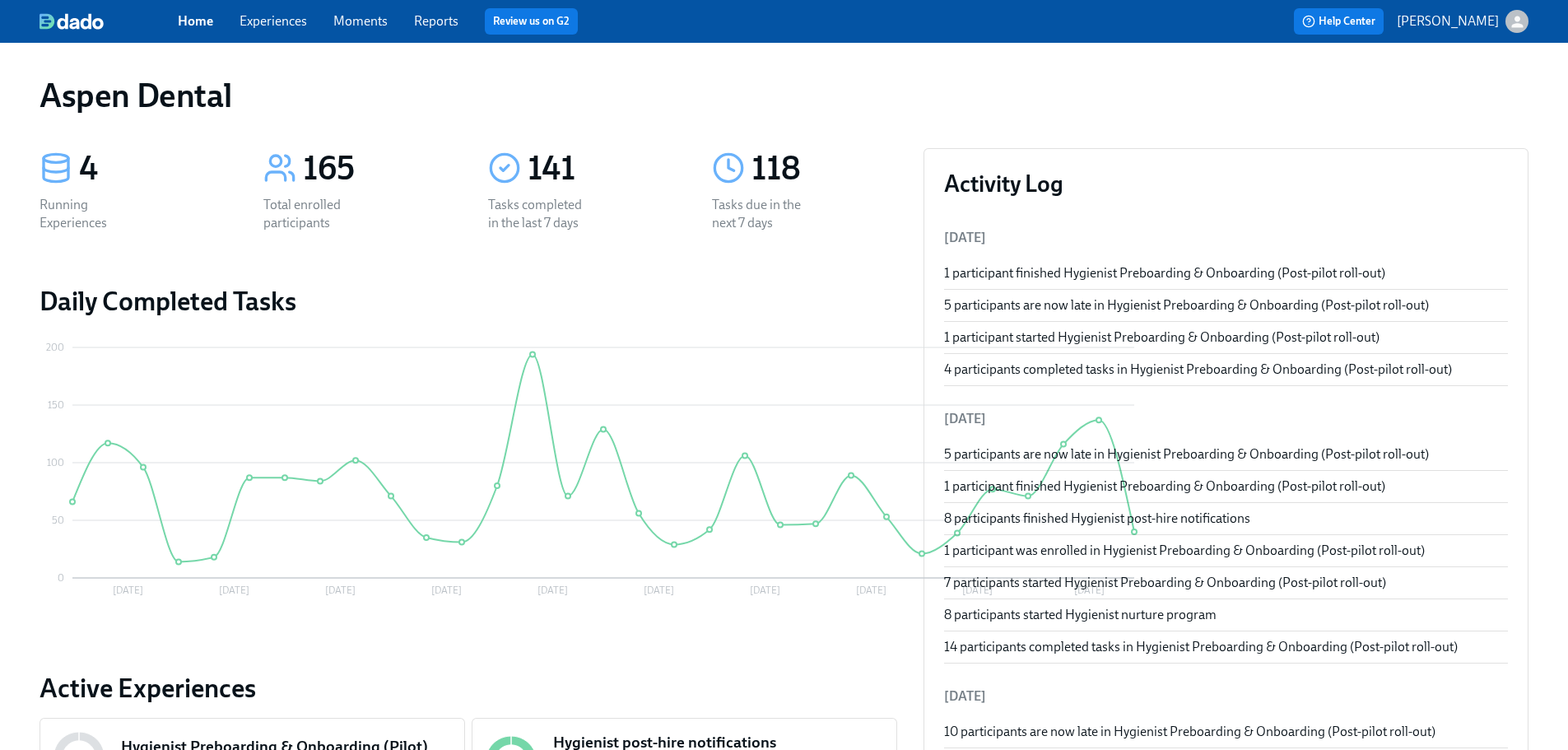
click at [260, 24] on link "Experiences" at bounding box center [273, 20] width 68 height 16
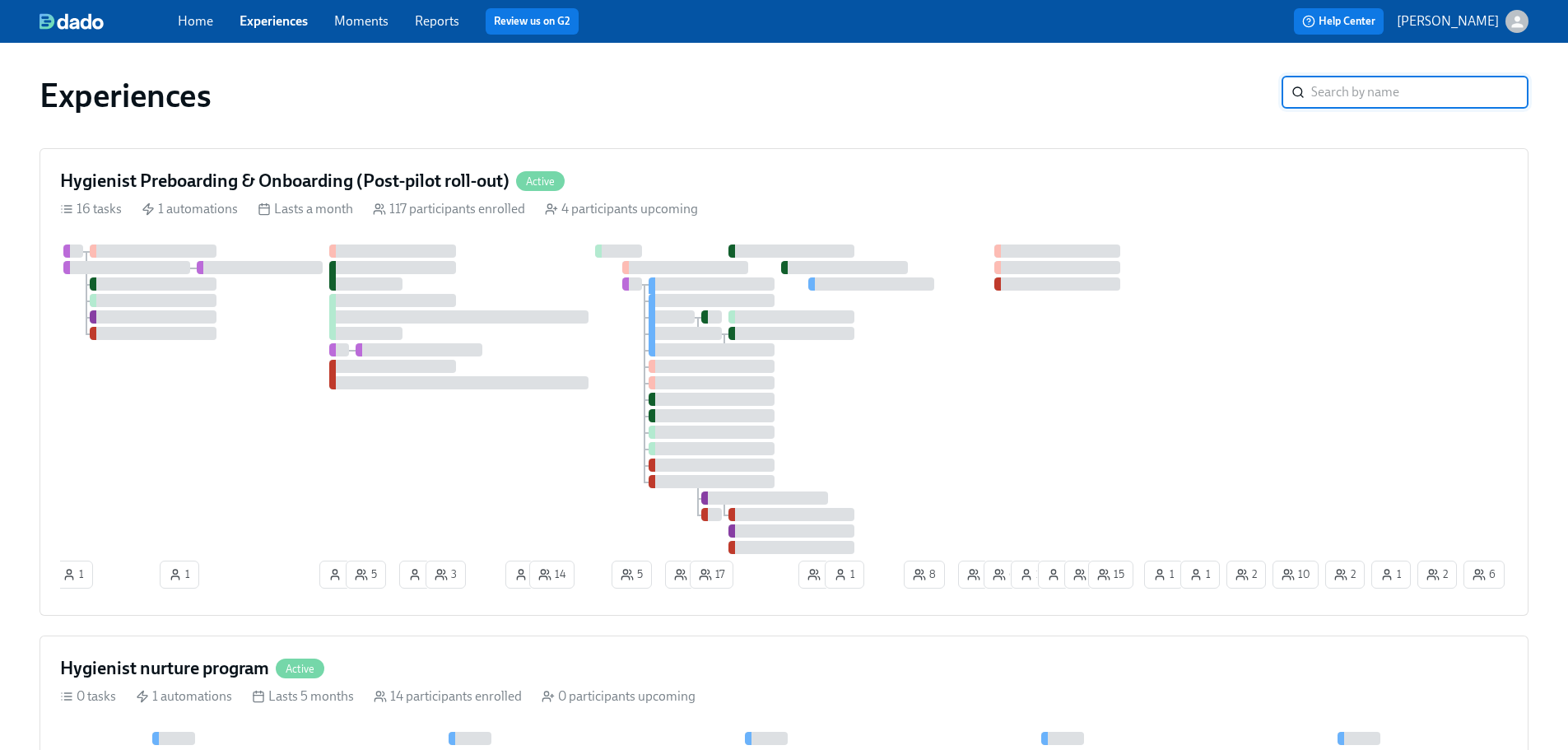
click at [182, 20] on link "Home" at bounding box center [195, 20] width 36 height 16
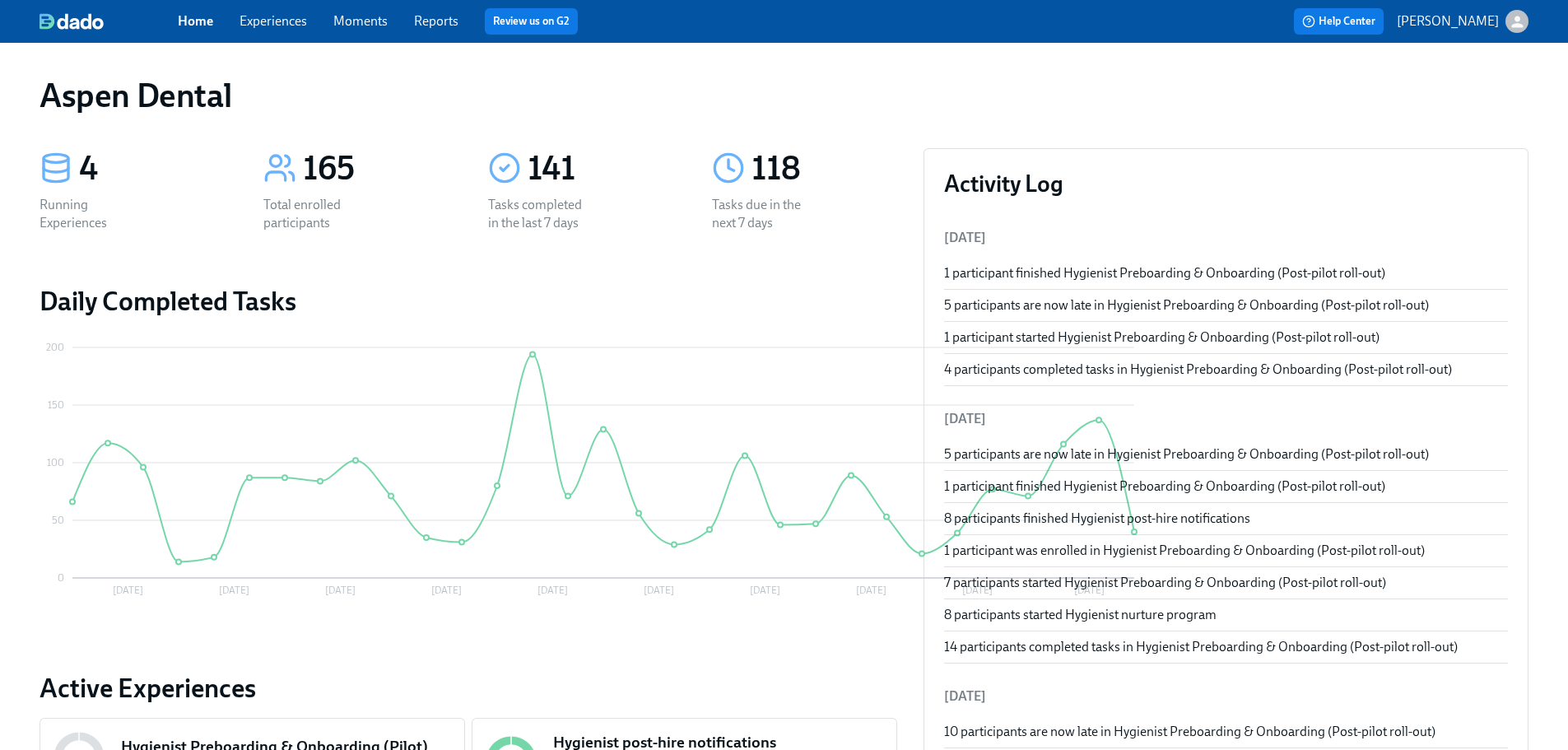
click at [266, 24] on link "Experiences" at bounding box center [273, 20] width 68 height 16
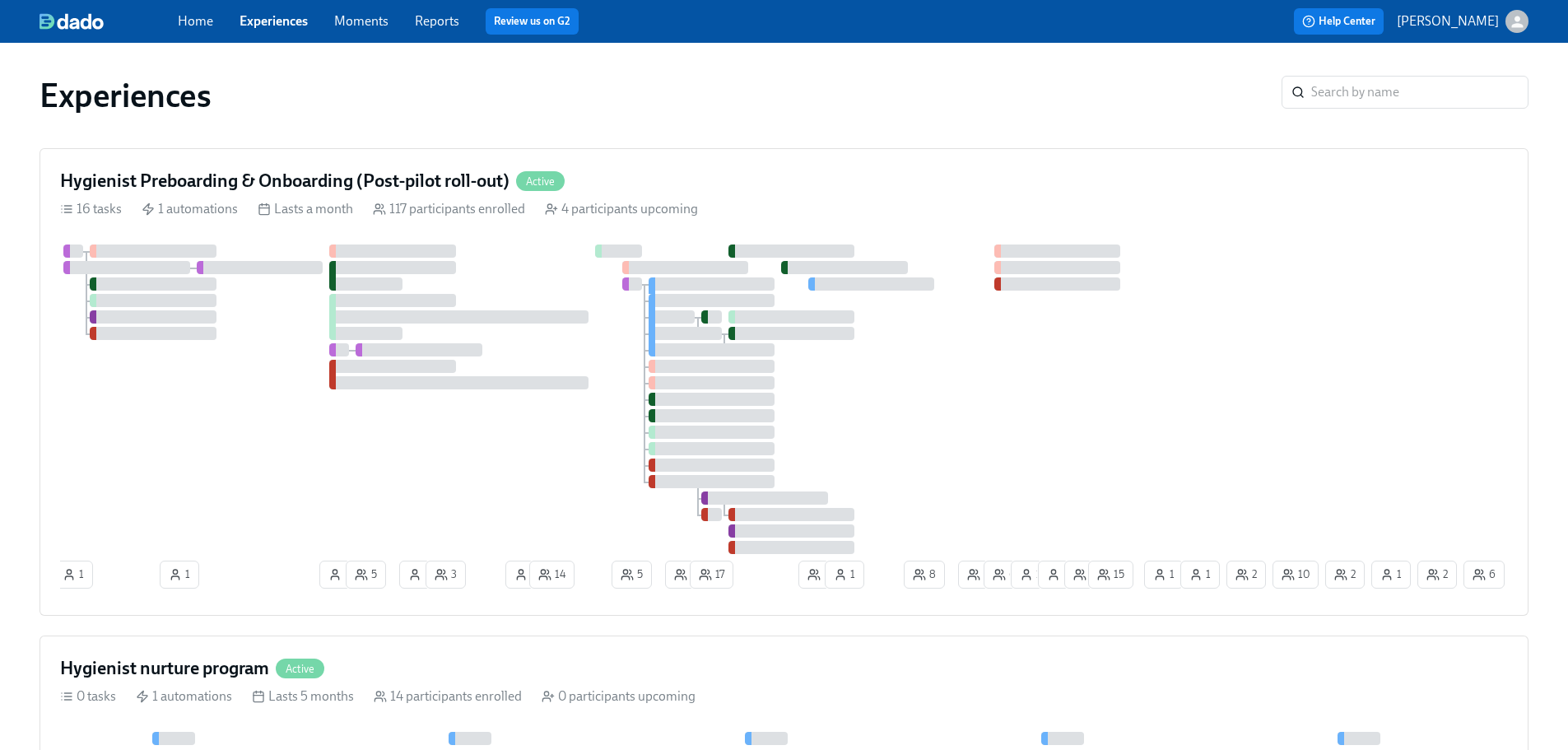
click at [366, 18] on link "Moments" at bounding box center [361, 20] width 54 height 16
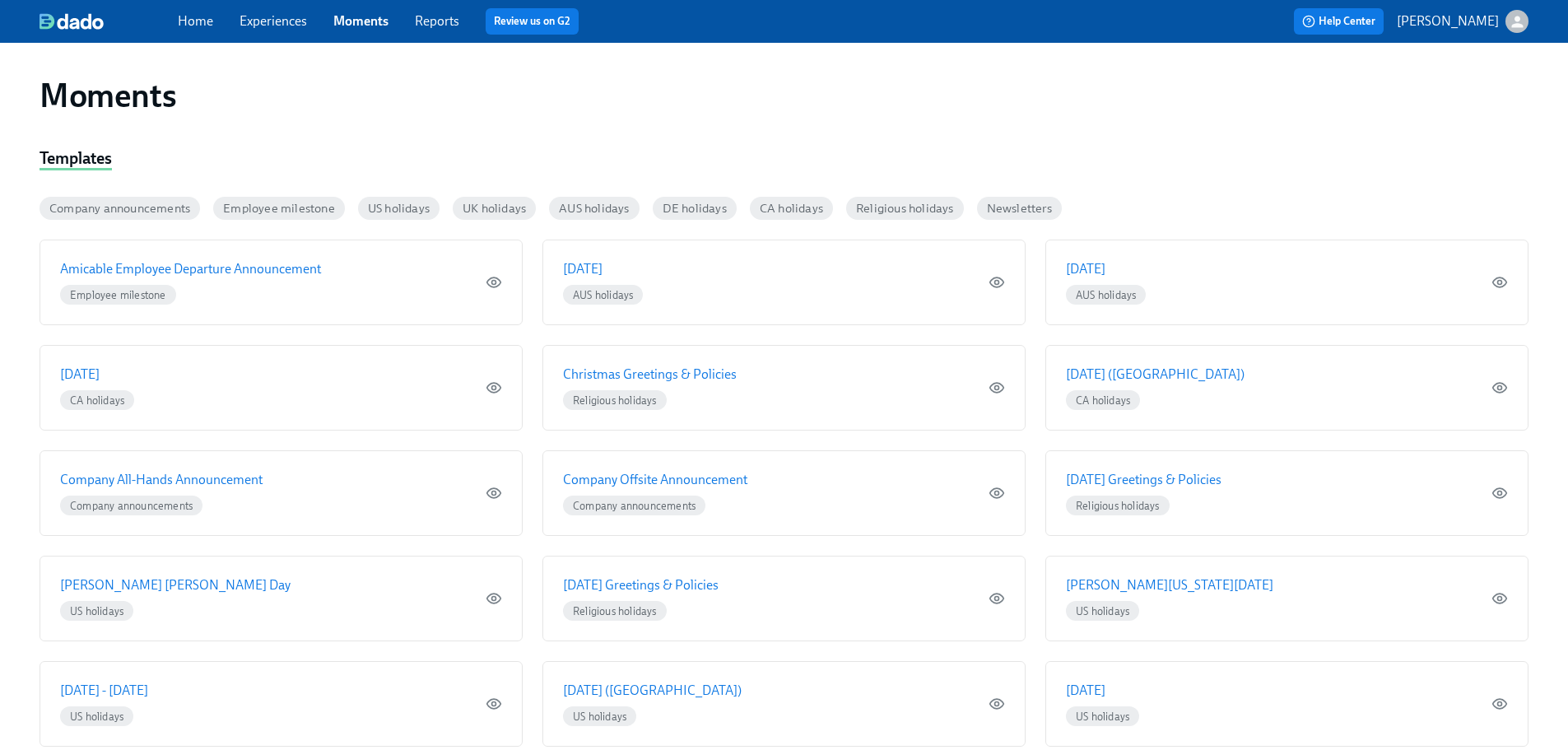
click at [437, 20] on link "Reports" at bounding box center [437, 20] width 44 height 16
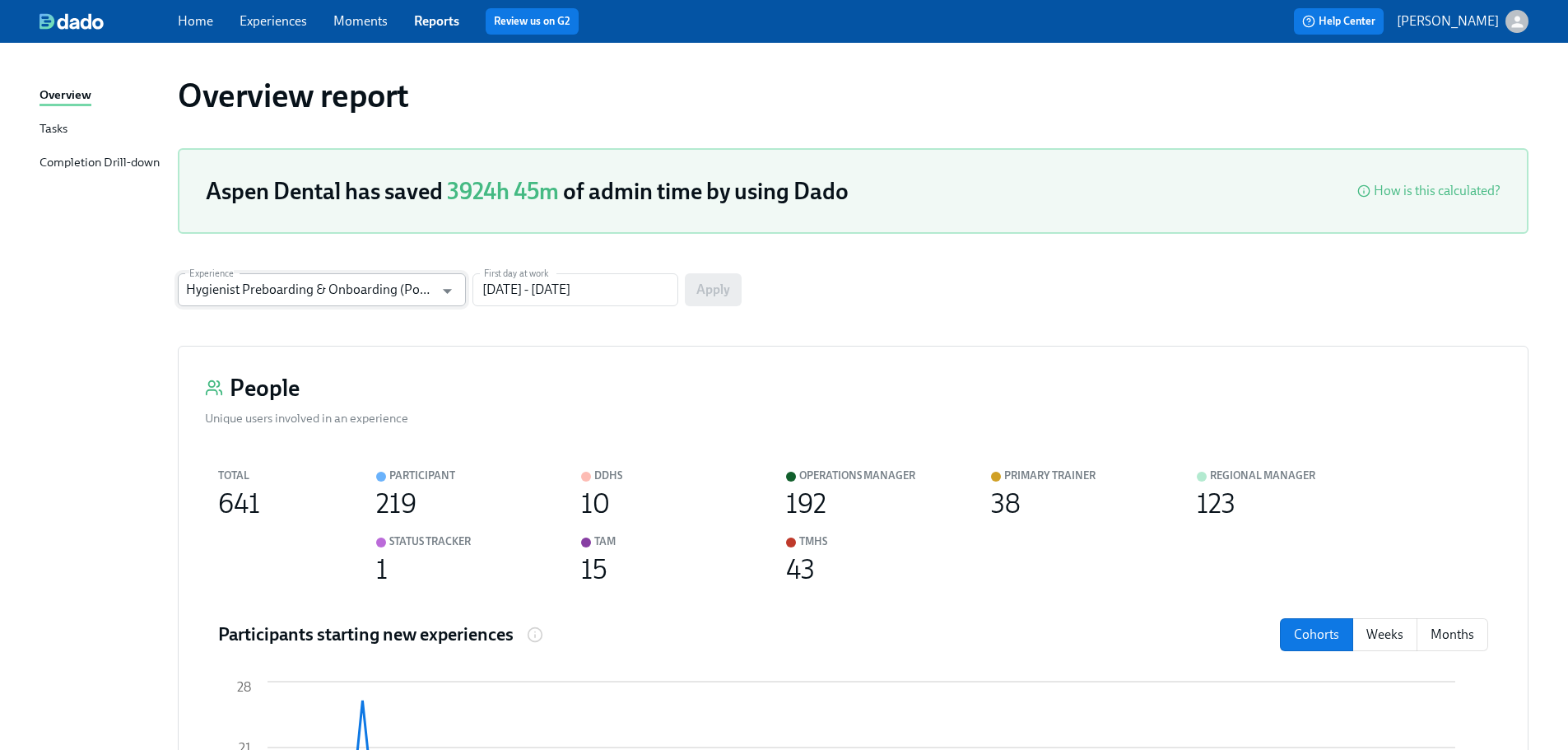
click at [316, 292] on input "Hygienist Preboarding & Onboarding (Post-pilot roll-out)" at bounding box center [310, 290] width 248 height 33
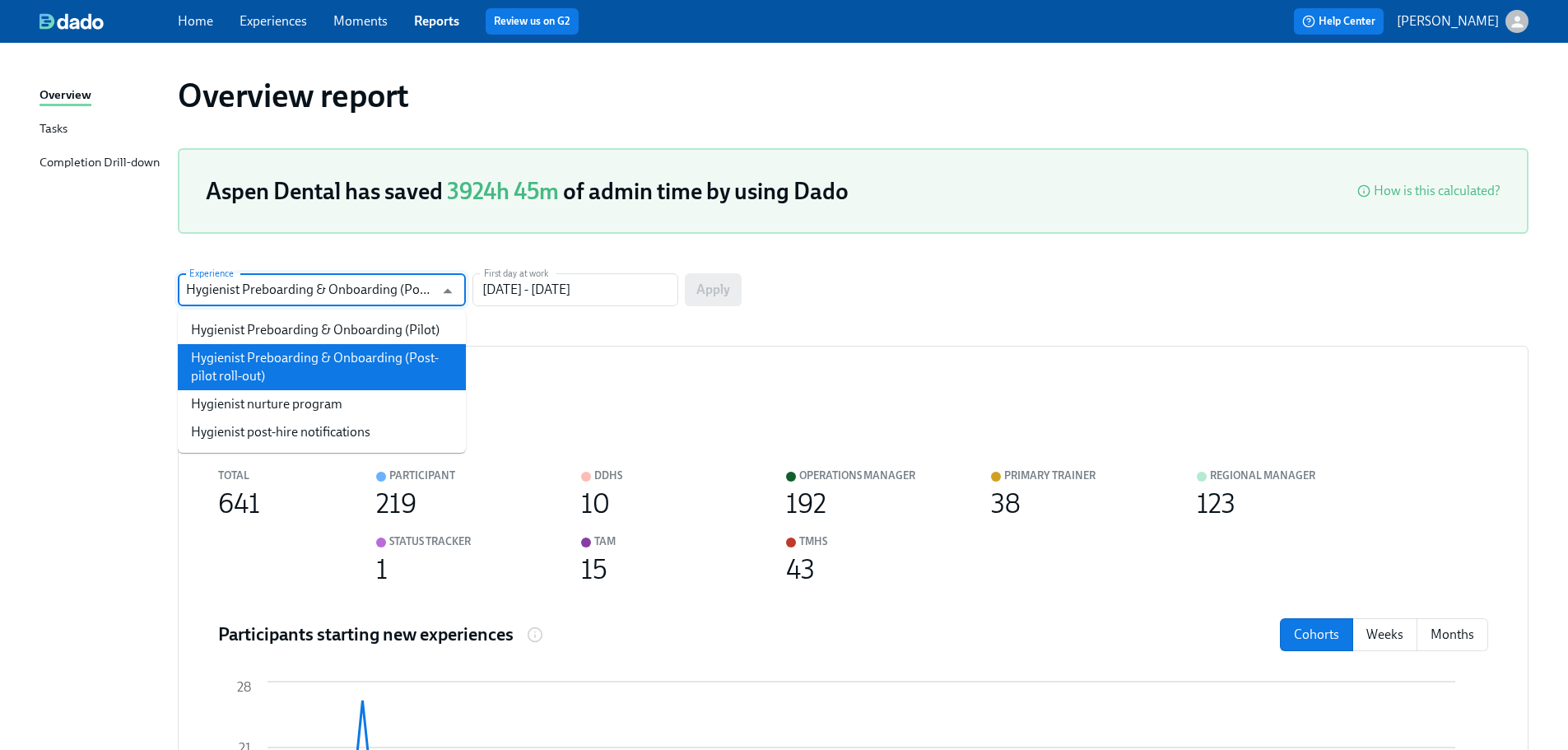
click at [316, 292] on input "Hygienist Preboarding & Onboarding (Post-pilot roll-out)" at bounding box center [310, 290] width 248 height 33
click at [470, 92] on div "Overview report" at bounding box center [853, 95] width 1351 height 39
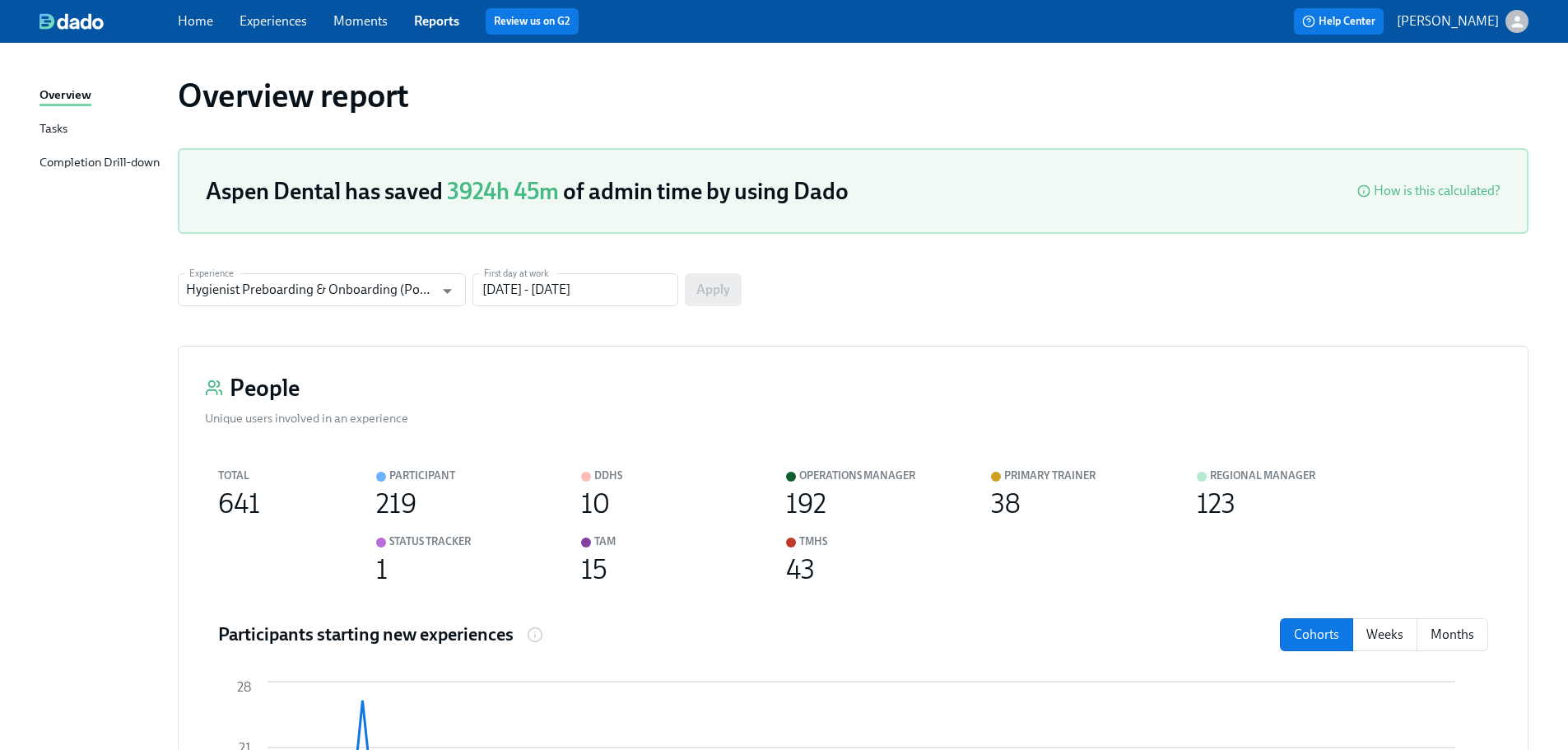
click at [87, 19] on img at bounding box center [72, 21] width 64 height 17
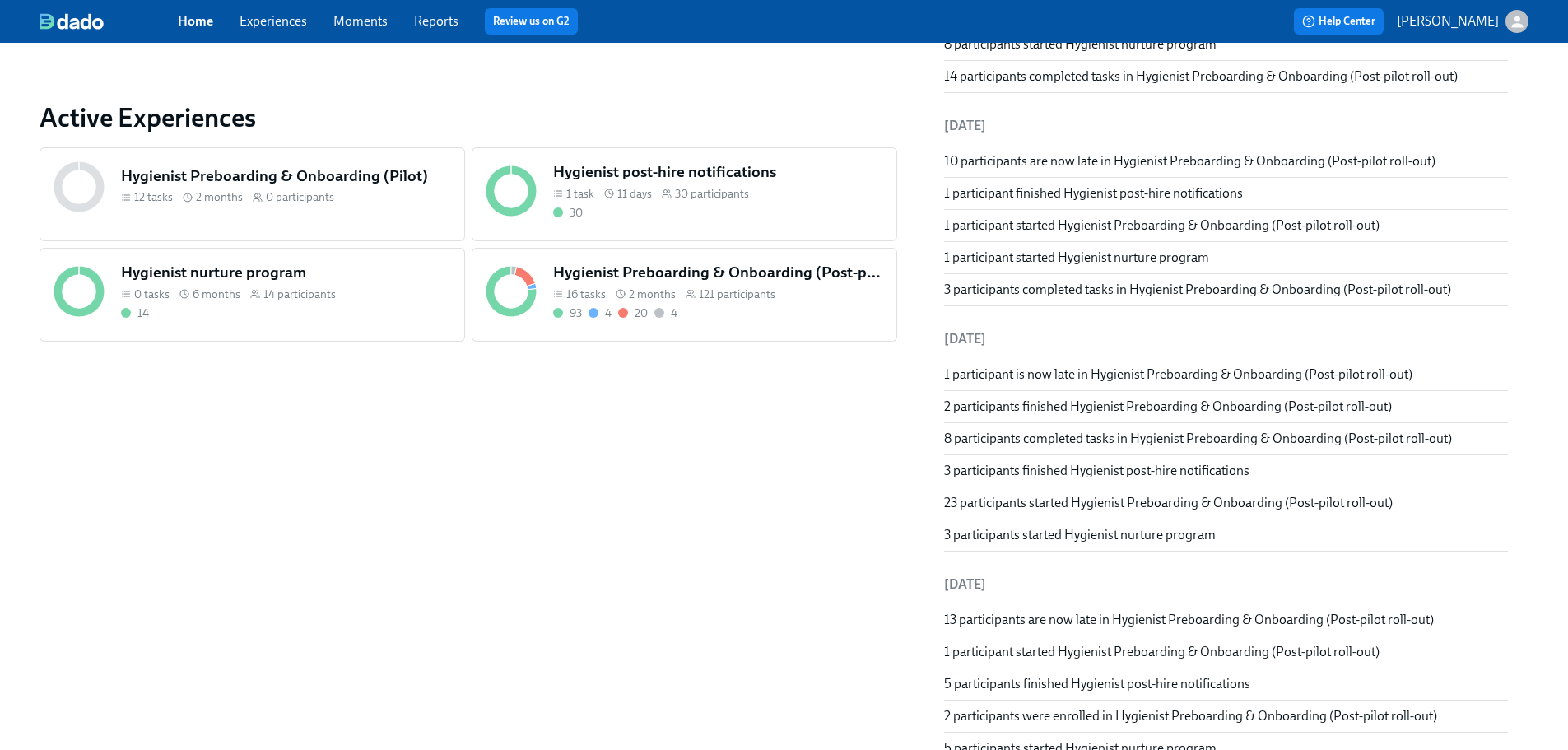
scroll to position [576, 0]
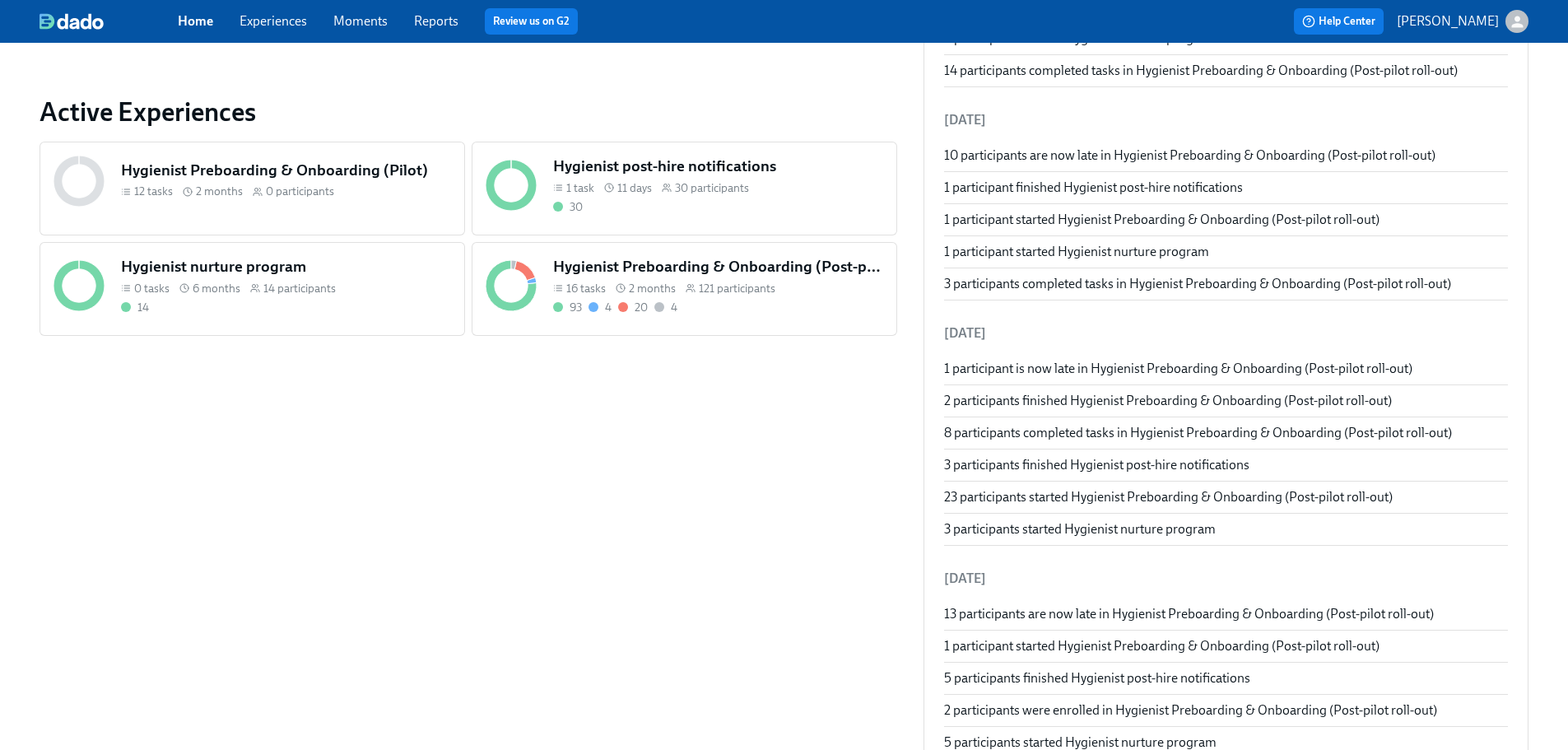
click at [553, 274] on h5 "Hygienist Preboarding & Onboarding (Post-pilot roll-out)" at bounding box center [718, 266] width 330 height 21
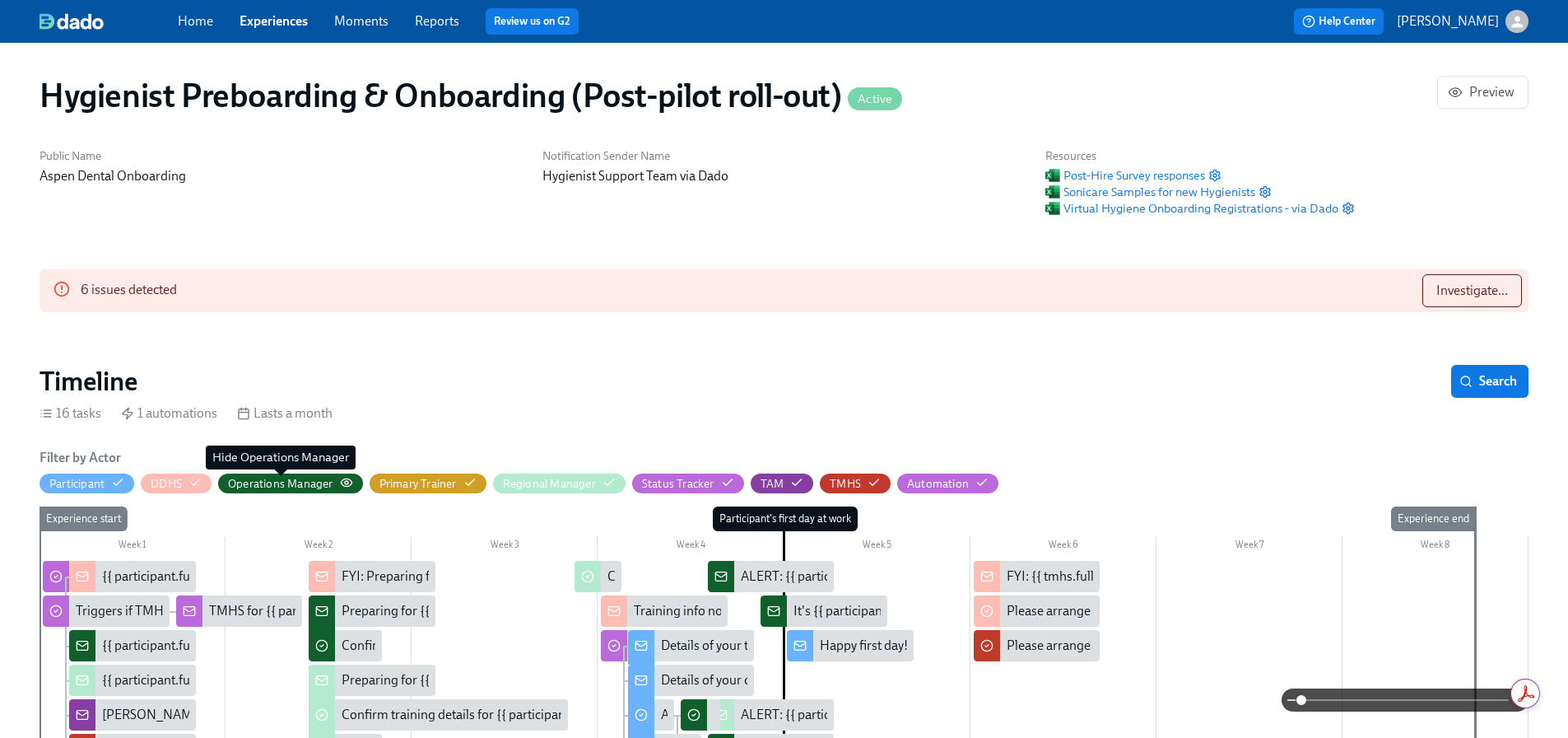
click at [266, 476] on div "Operations Manager" at bounding box center [280, 483] width 106 height 16
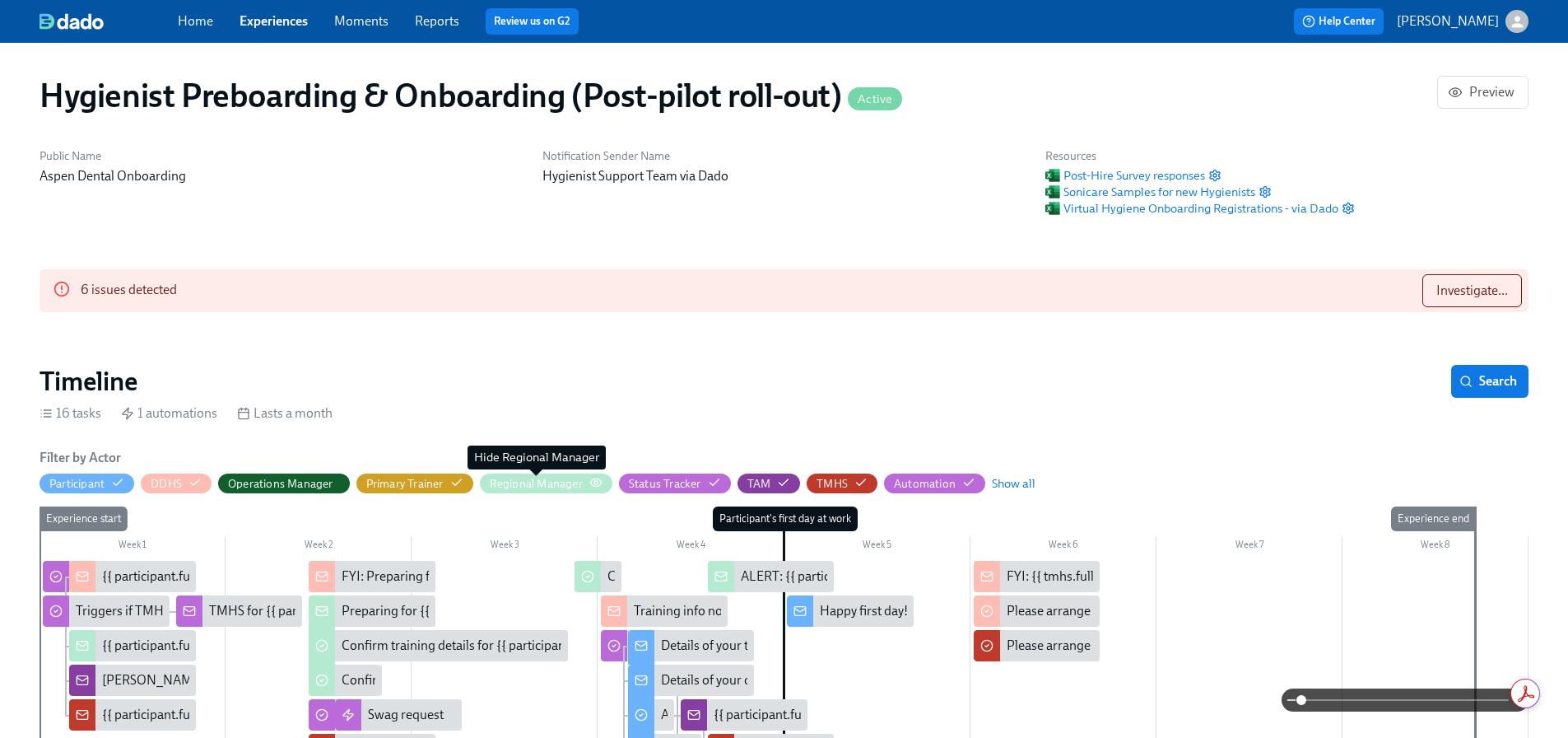
click at [540, 484] on div "Regional Manager" at bounding box center [536, 483] width 93 height 16
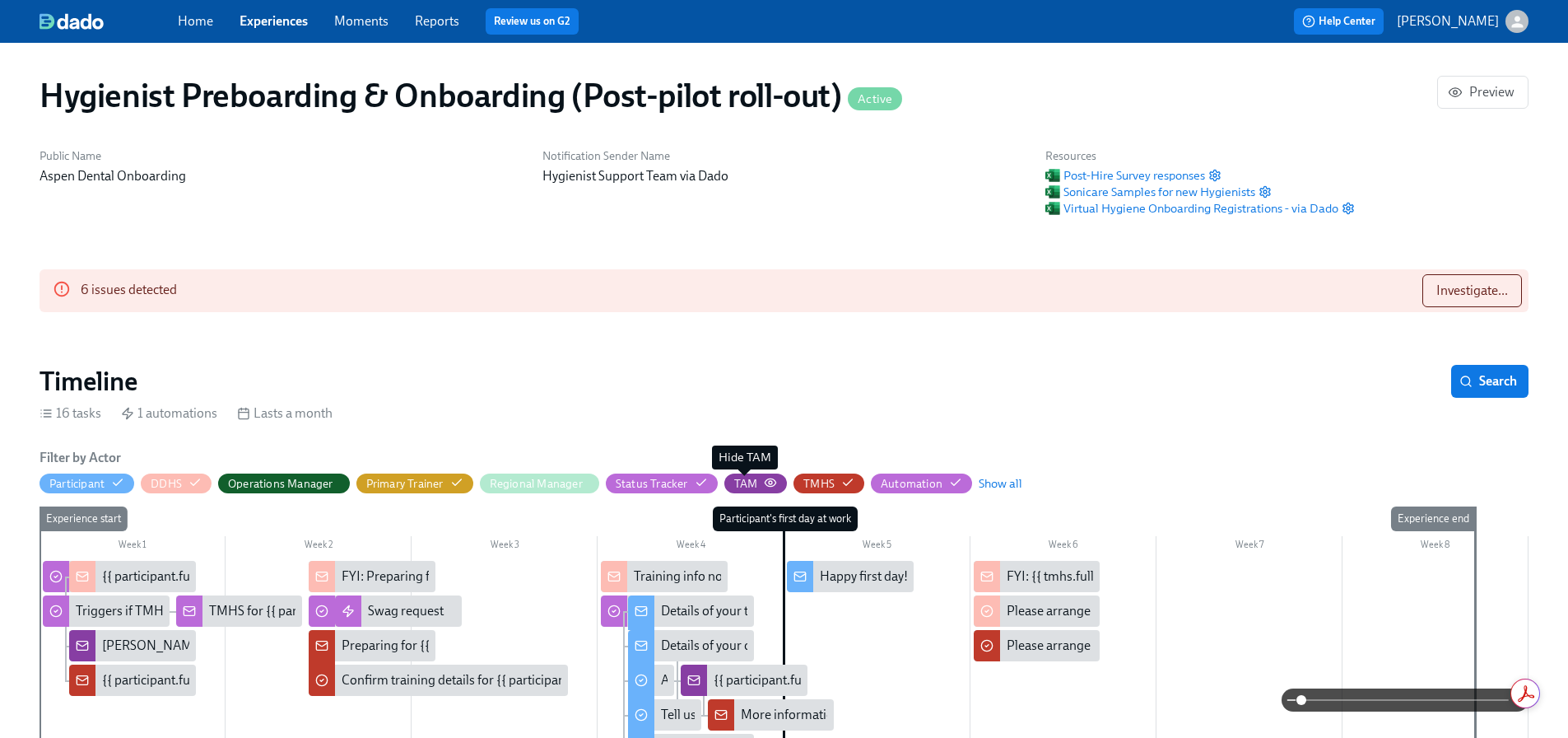
click at [752, 483] on div "TAM" at bounding box center [746, 483] width 24 height 16
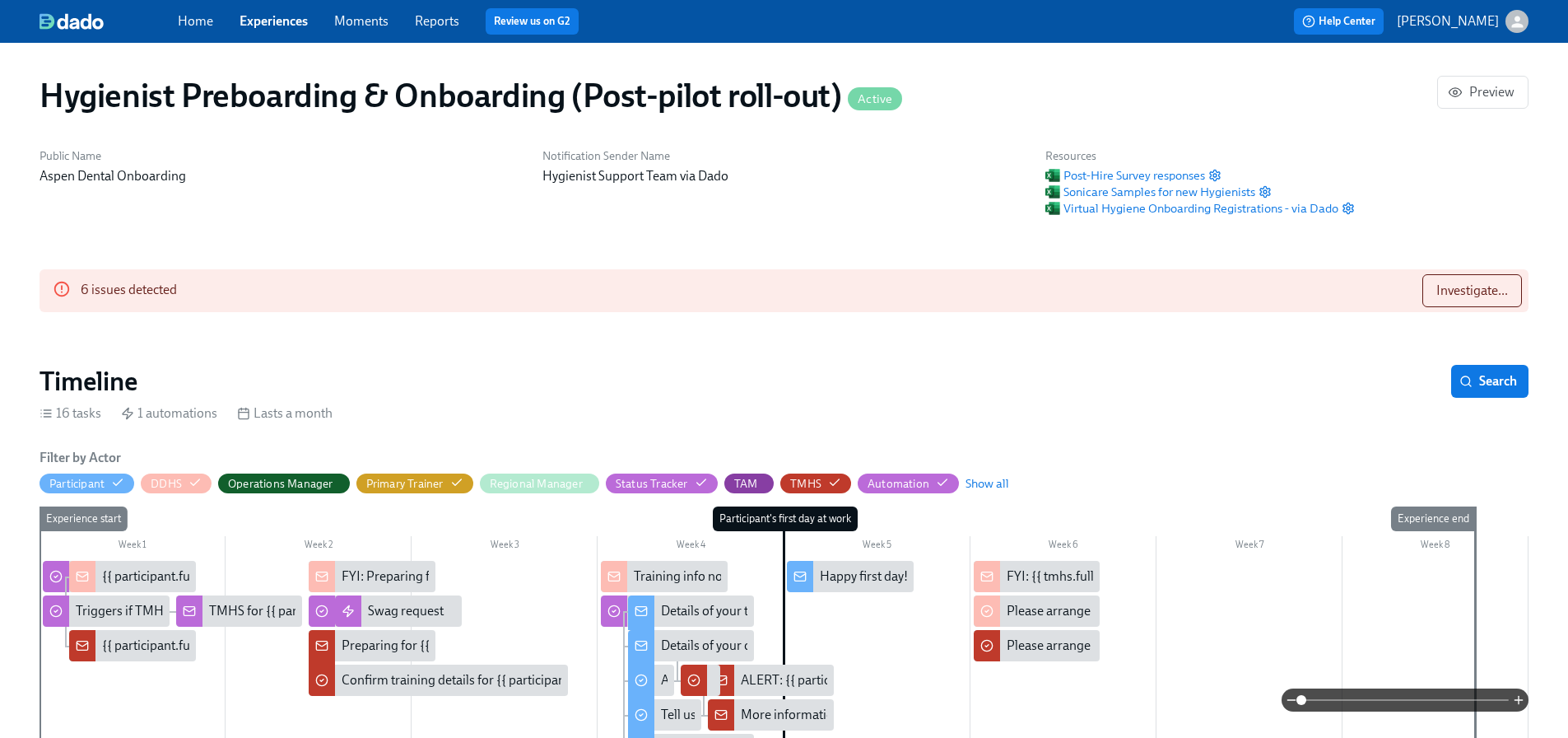
click at [67, 18] on img at bounding box center [72, 21] width 64 height 17
